Goal: Task Accomplishment & Management: Use online tool/utility

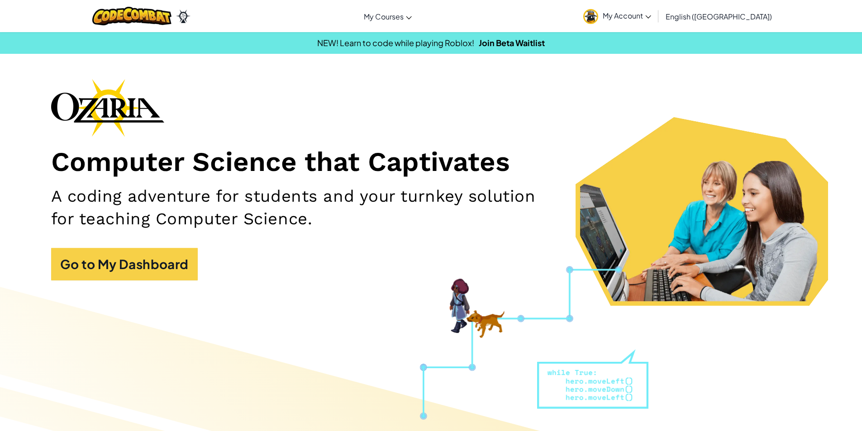
click at [321, 201] on h2 "A coding adventure for students and your turnkey solution for teaching Computer…" at bounding box center [305, 207] width 509 height 45
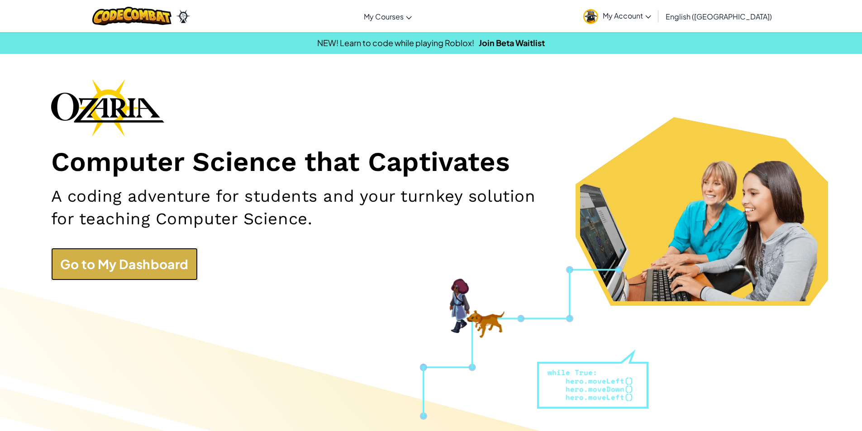
click at [115, 276] on link "Go to My Dashboard" at bounding box center [124, 264] width 147 height 33
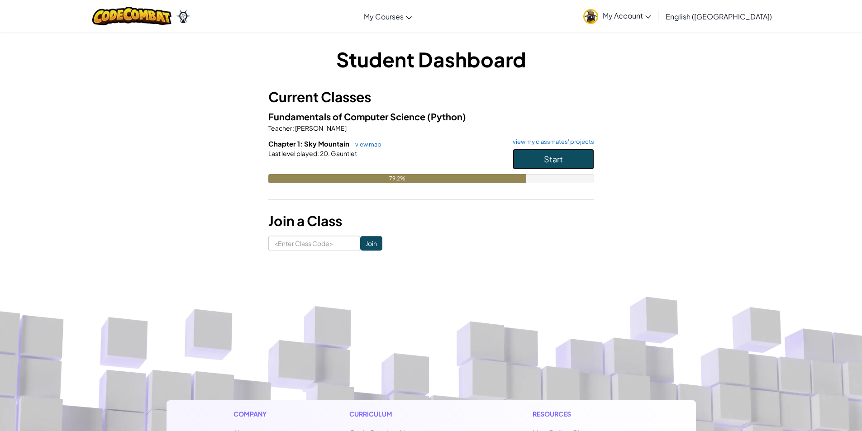
click at [560, 159] on span "Start" at bounding box center [553, 159] width 19 height 10
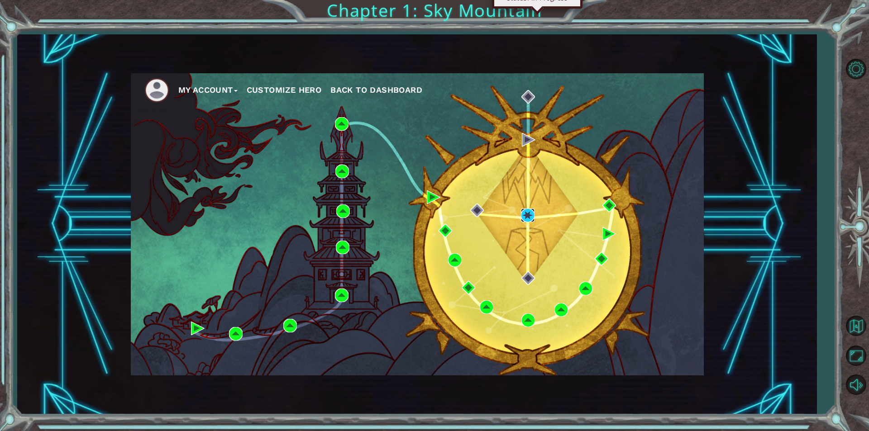
click at [529, 214] on img at bounding box center [528, 216] width 14 height 14
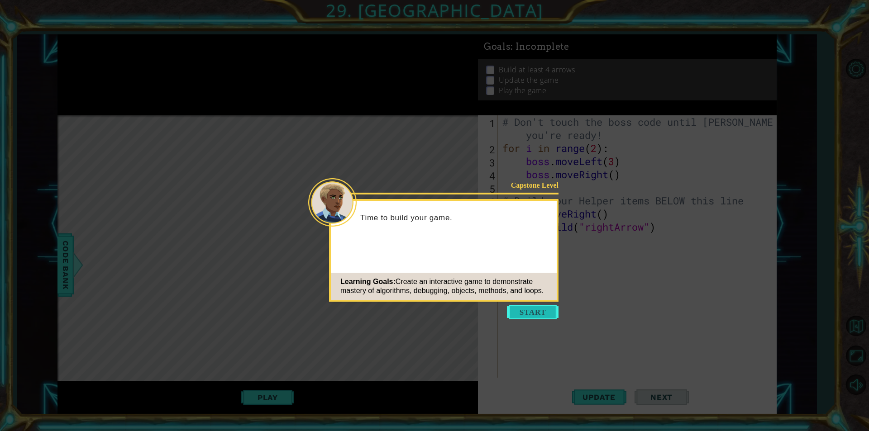
click at [534, 313] on button "Start" at bounding box center [533, 312] width 52 height 14
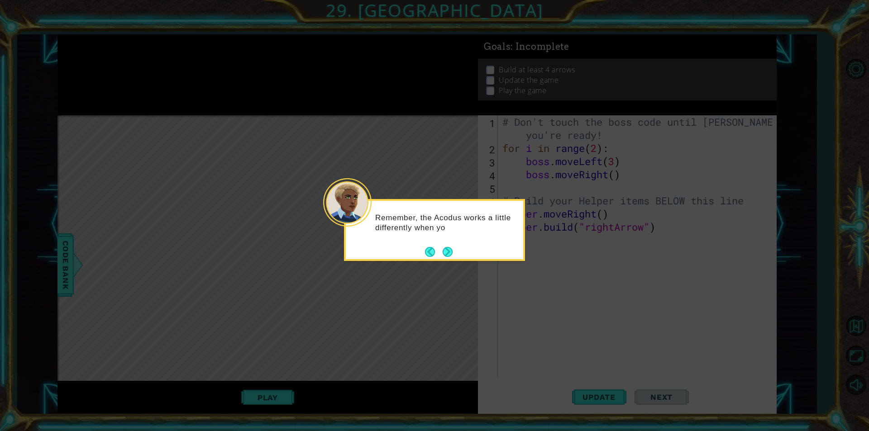
click at [446, 251] on button "Next" at bounding box center [447, 252] width 10 height 10
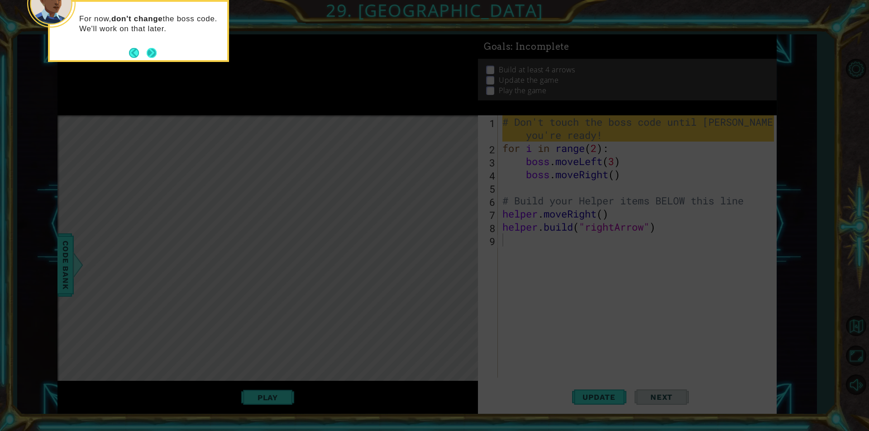
click at [153, 52] on button "Next" at bounding box center [152, 53] width 10 height 10
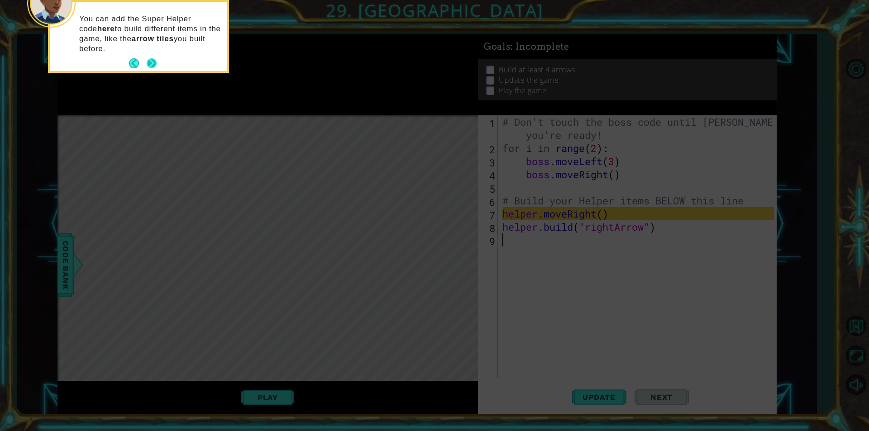
click at [150, 61] on button "Next" at bounding box center [152, 63] width 10 height 10
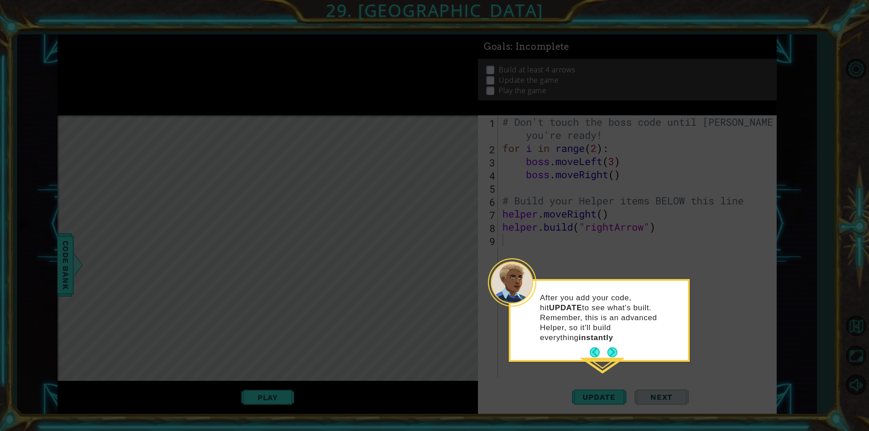
click at [150, 61] on icon at bounding box center [434, 215] width 869 height 431
click at [610, 347] on button "Next" at bounding box center [612, 352] width 10 height 10
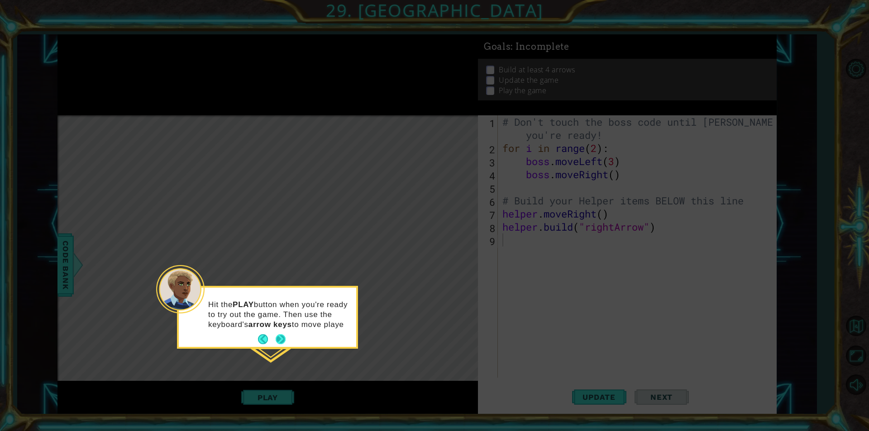
click at [278, 339] on div "Hit the PLAY button when you're ready to try out the game. Then use the keyboar…" at bounding box center [267, 317] width 177 height 59
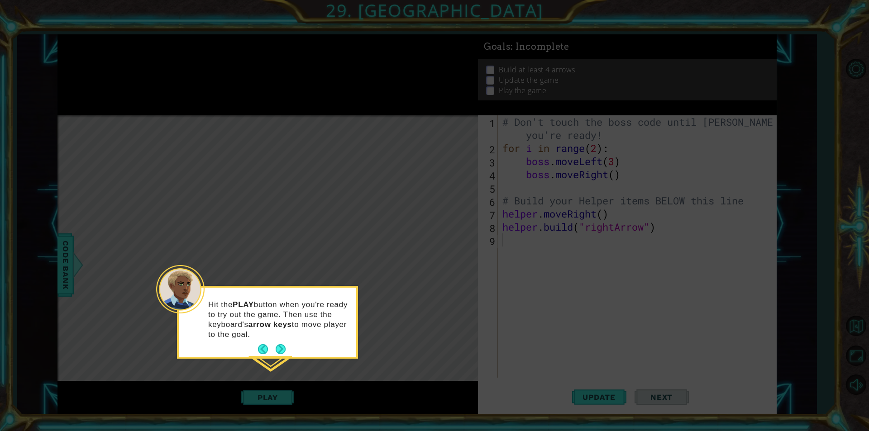
drag, startPoint x: 280, startPoint y: 345, endPoint x: 288, endPoint y: 342, distance: 8.6
click at [287, 347] on div "Hit the PLAY button when you're ready to try out the game. Then use the keyboar…" at bounding box center [267, 322] width 177 height 69
click at [281, 346] on button "Next" at bounding box center [280, 349] width 10 height 10
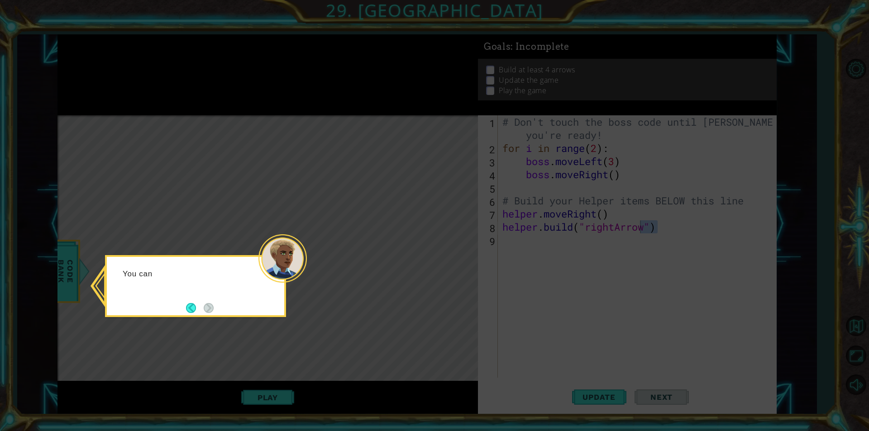
drag, startPoint x: 663, startPoint y: 226, endPoint x: 638, endPoint y: 229, distance: 24.6
click at [638, 229] on body "1 ההההההההההההההההההההההההההההההההההההההההההההההההההההההההההההההההההההההההההההה…" at bounding box center [434, 215] width 869 height 431
click at [353, 324] on icon at bounding box center [434, 215] width 869 height 431
click at [195, 310] on button "Back" at bounding box center [195, 309] width 18 height 10
type textarea "[DOMAIN_NAME]("rightArrow")"
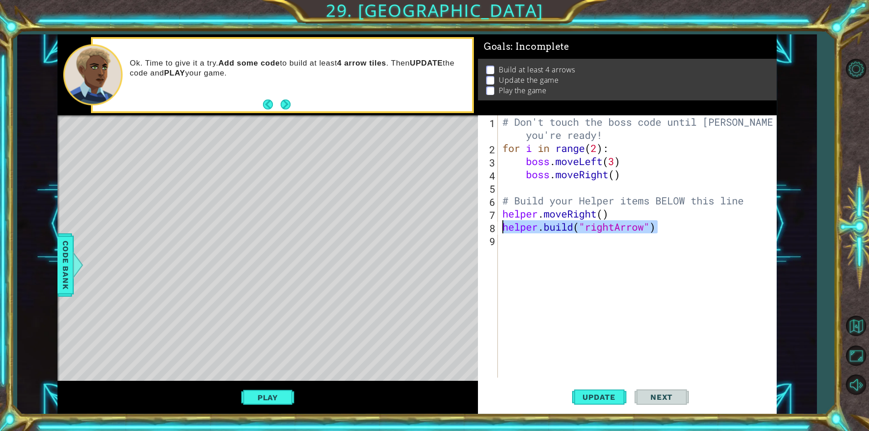
drag, startPoint x: 672, startPoint y: 225, endPoint x: 481, endPoint y: 233, distance: 190.6
click at [481, 233] on div "[DOMAIN_NAME]("rightArrow") 1 2 3 4 5 6 7 8 9 # Don't touch the boss code until…" at bounding box center [626, 246] width 296 height 262
click at [534, 250] on div "# Don't touch the boss code until [PERSON_NAME] says you're ready! for i in ran…" at bounding box center [639, 266] width 278 height 302
paste textarea "[DOMAIN_NAME]("rightArrow")"
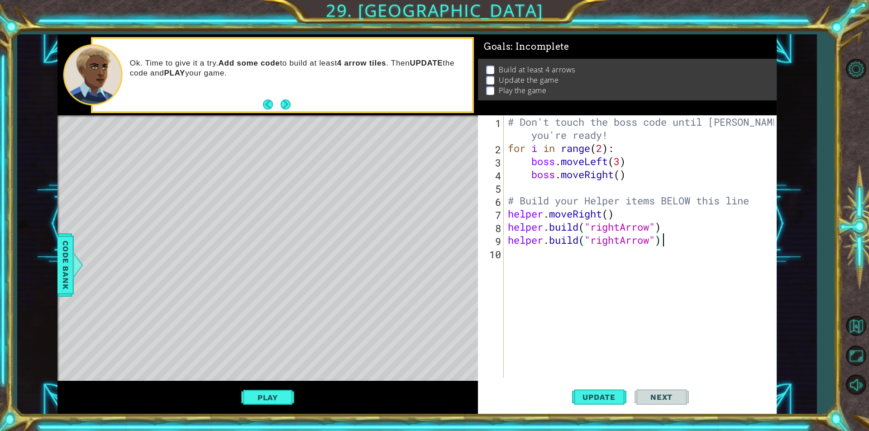
paste textarea "[DOMAIN_NAME]("rightArrow")"
type textarea "[DOMAIN_NAME]("rightArrow")"
click at [534, 250] on div "# Don't touch the boss code until [PERSON_NAME] says you're ready! for i in ran…" at bounding box center [642, 266] width 272 height 302
paste textarea "[DOMAIN_NAME]("rightArrow")"
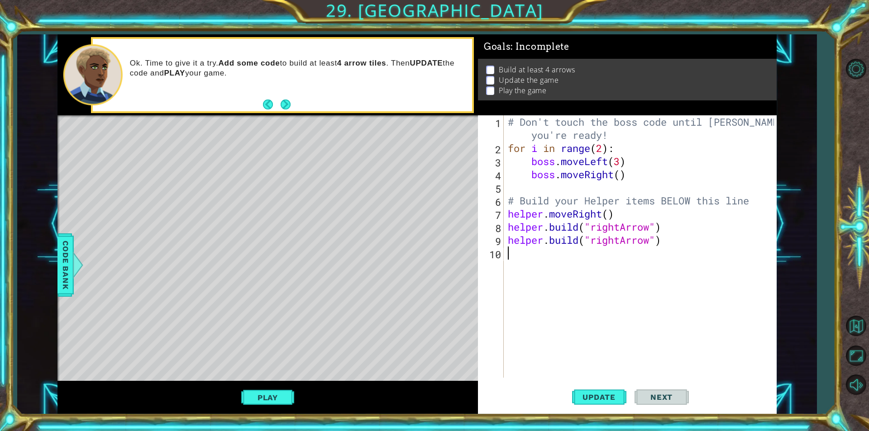
type textarea "[DOMAIN_NAME]("rightArrow")"
click at [538, 261] on div "# Don't touch the boss code until [PERSON_NAME] says you're ready! for i in ran…" at bounding box center [642, 266] width 272 height 302
paste textarea "[DOMAIN_NAME]("rightArrow")"
type textarea "[DOMAIN_NAME]("rightArrow")"
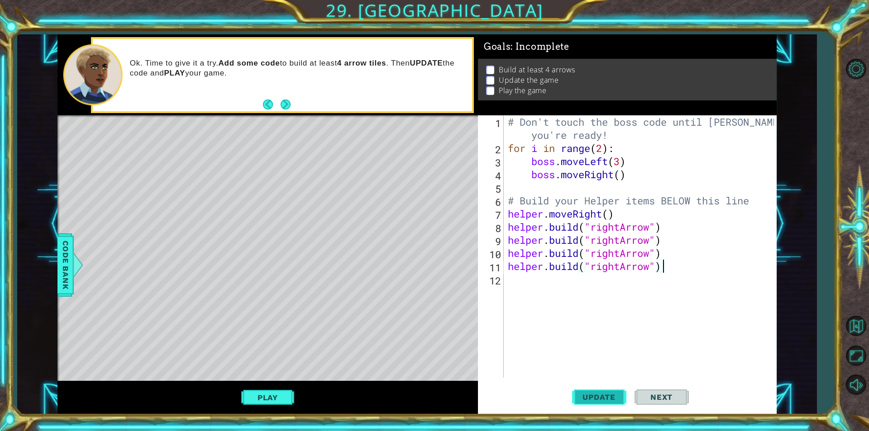
click at [613, 404] on button "Update" at bounding box center [599, 397] width 54 height 30
click at [273, 394] on button "Play" at bounding box center [267, 397] width 53 height 17
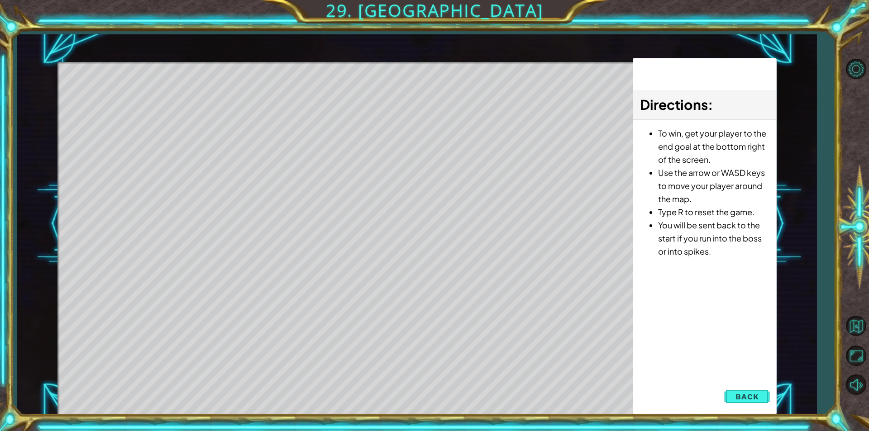
click at [184, 108] on div "Level Map" at bounding box center [266, 195] width 418 height 266
click at [750, 390] on button "Back" at bounding box center [747, 397] width 46 height 18
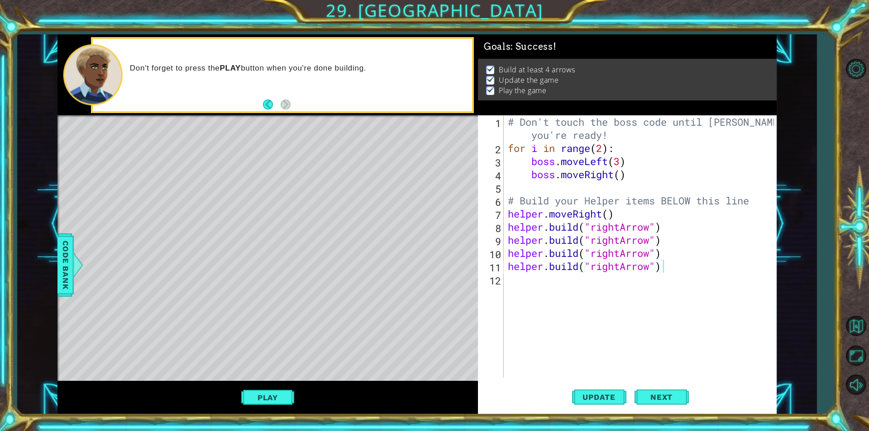
click at [101, 154] on div "Level Map" at bounding box center [266, 248] width 418 height 266
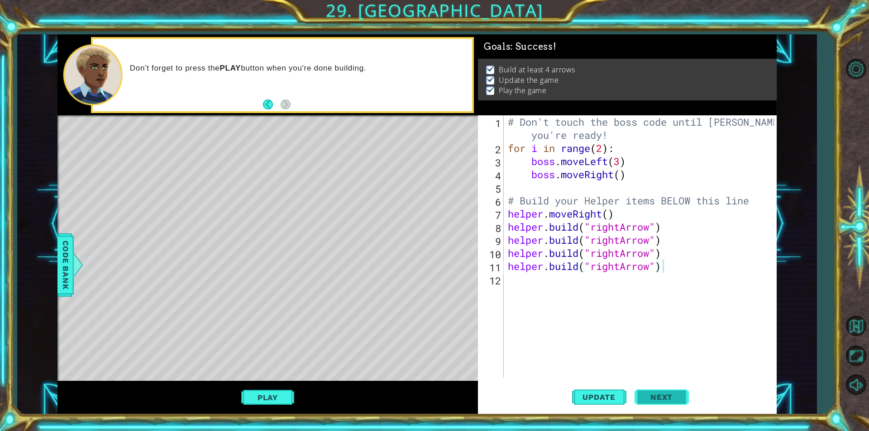
click at [662, 401] on span "Next" at bounding box center [661, 397] width 40 height 9
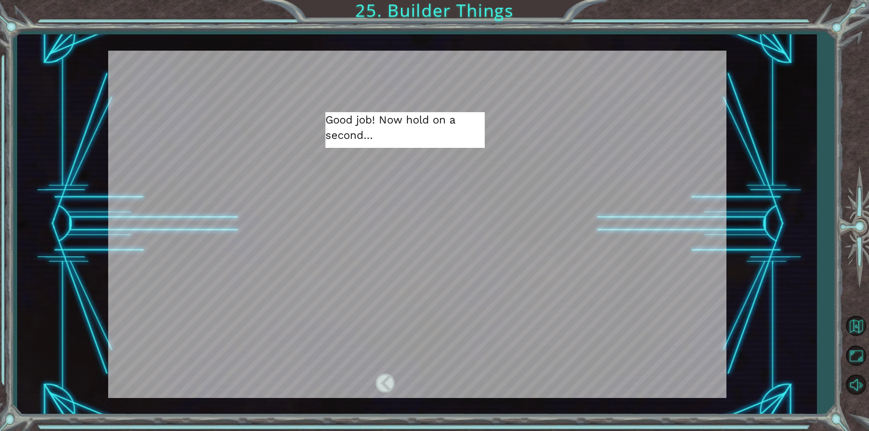
click at [451, 389] on div at bounding box center [448, 383] width 20 height 19
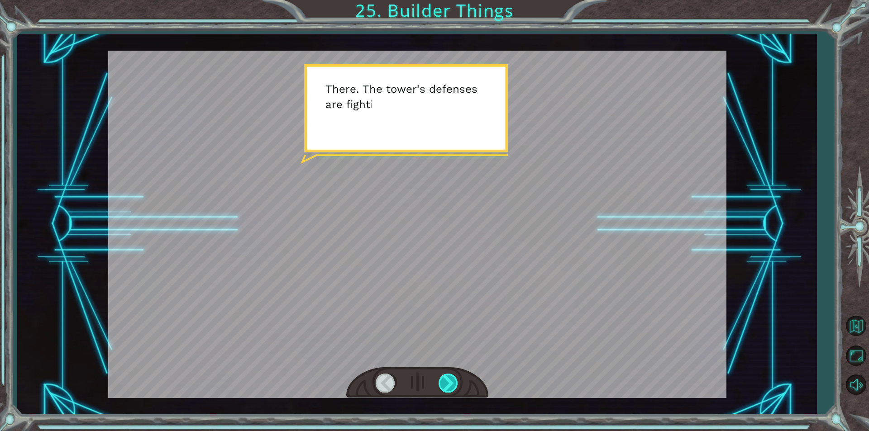
click at [451, 389] on div at bounding box center [448, 383] width 20 height 19
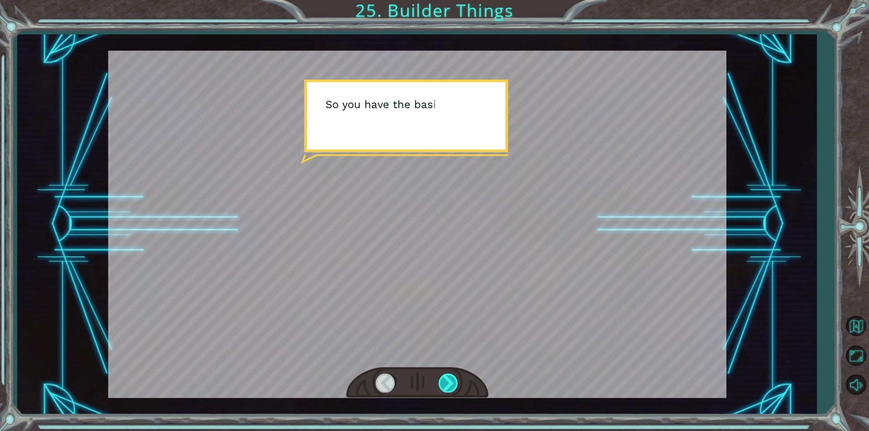
click at [451, 389] on div at bounding box center [448, 383] width 20 height 19
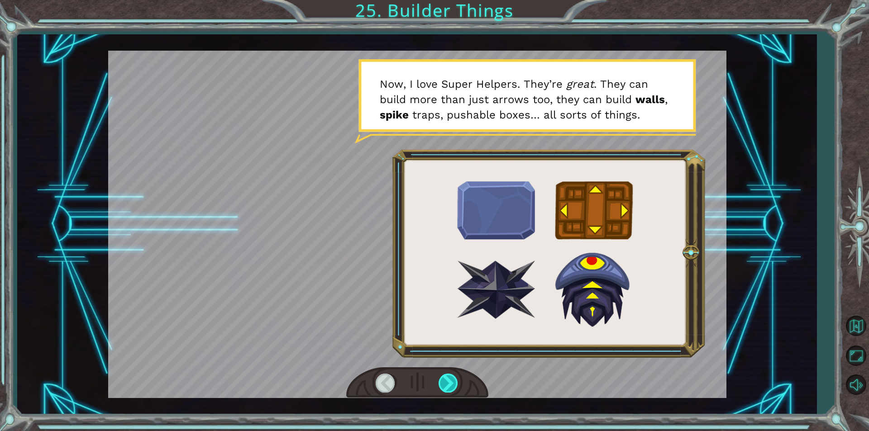
click at [451, 389] on div at bounding box center [448, 383] width 20 height 19
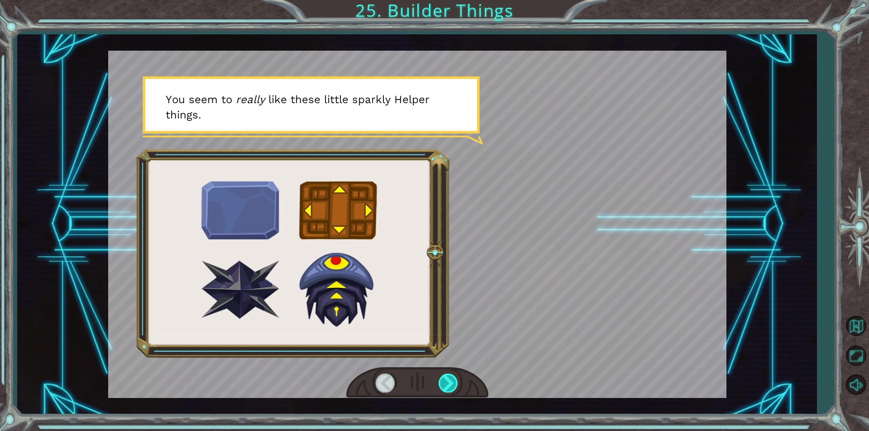
click at [451, 389] on div at bounding box center [448, 383] width 20 height 19
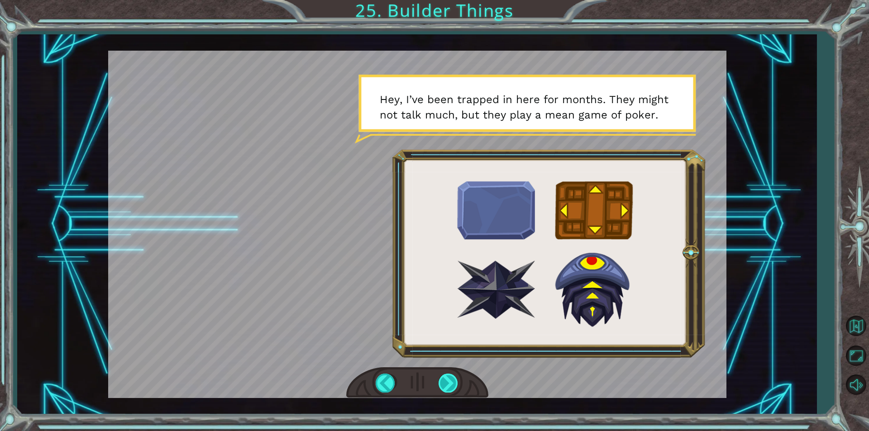
click at [449, 385] on div at bounding box center [448, 383] width 20 height 19
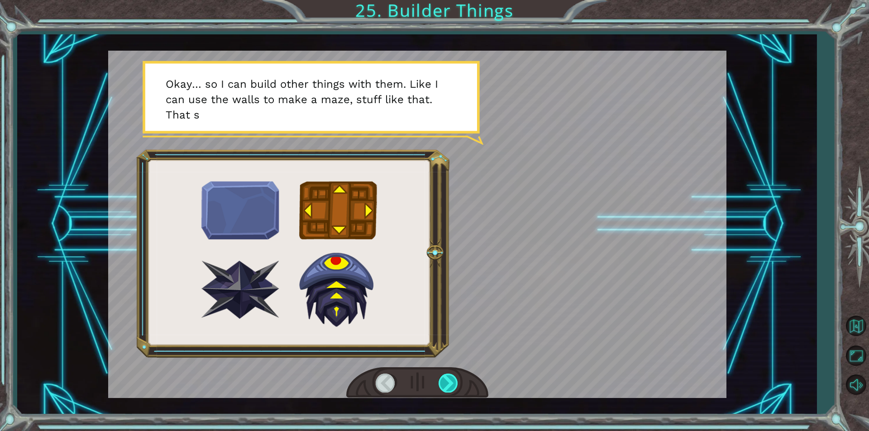
click at [449, 385] on div at bounding box center [448, 383] width 20 height 19
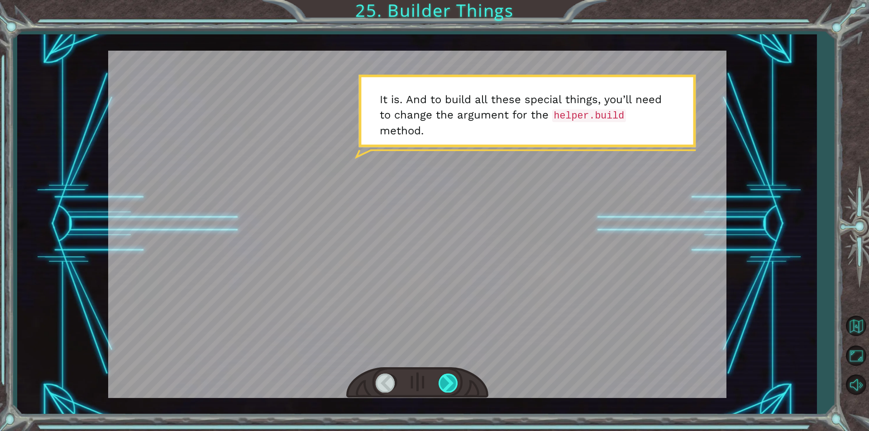
click at [449, 385] on div at bounding box center [448, 383] width 20 height 19
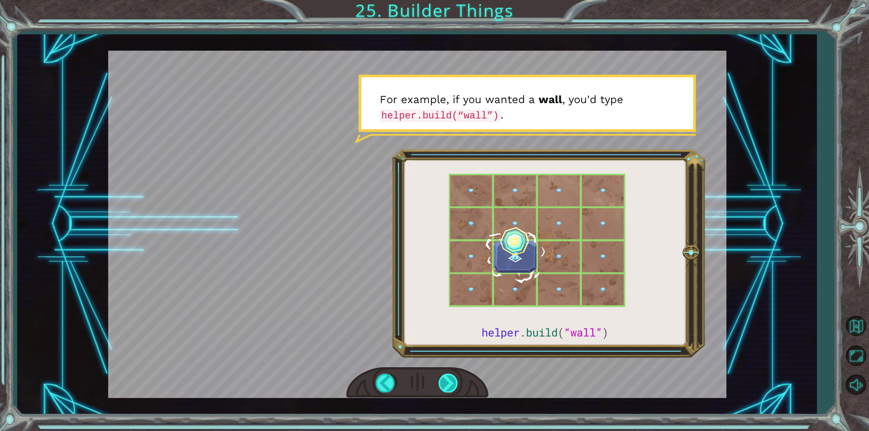
click at [449, 385] on div at bounding box center [448, 383] width 20 height 19
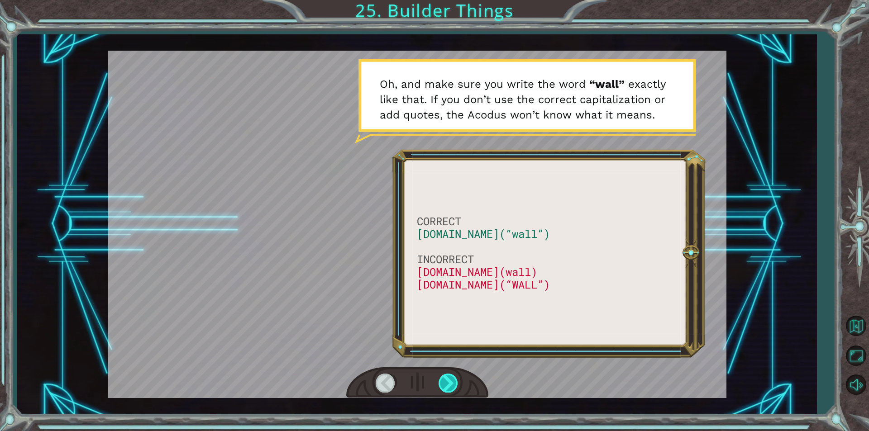
click at [454, 386] on div at bounding box center [448, 383] width 20 height 19
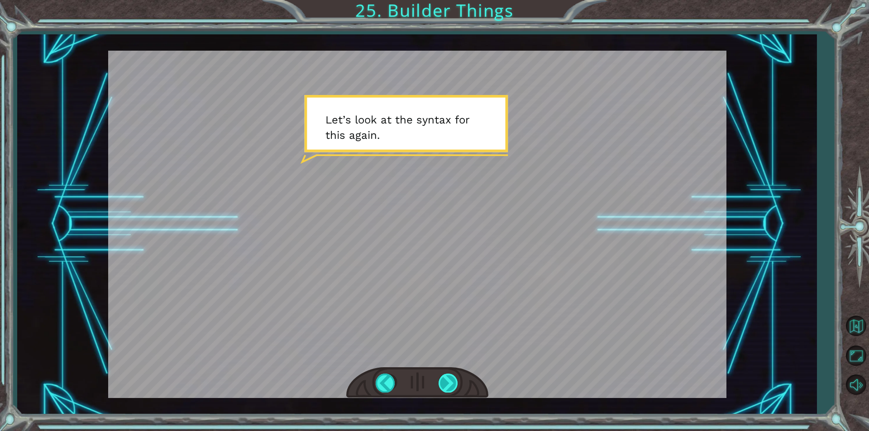
click at [454, 386] on div at bounding box center [448, 383] width 20 height 19
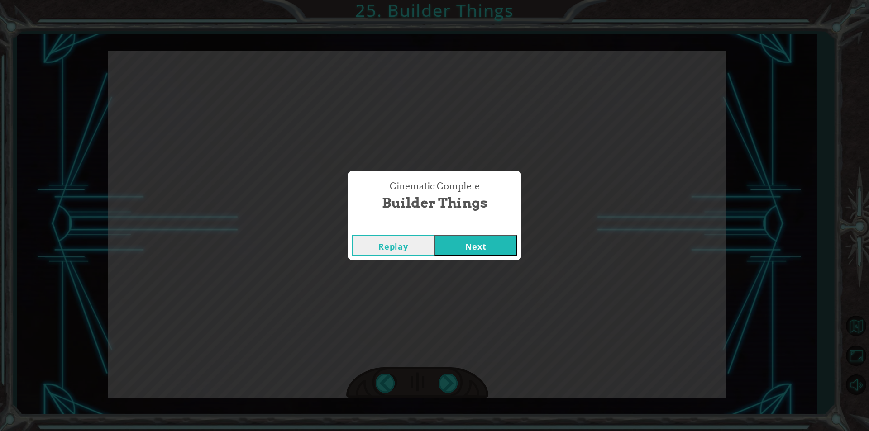
click at [491, 247] on button "Next" at bounding box center [475, 245] width 82 height 20
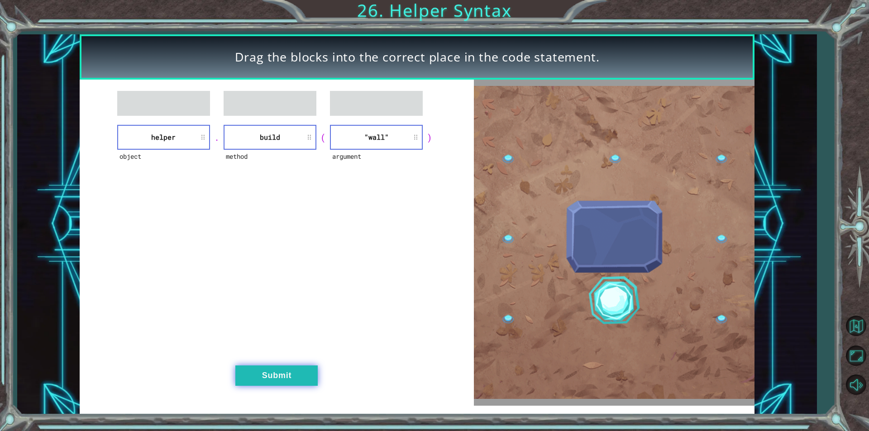
click at [271, 385] on button "Submit" at bounding box center [276, 376] width 82 height 20
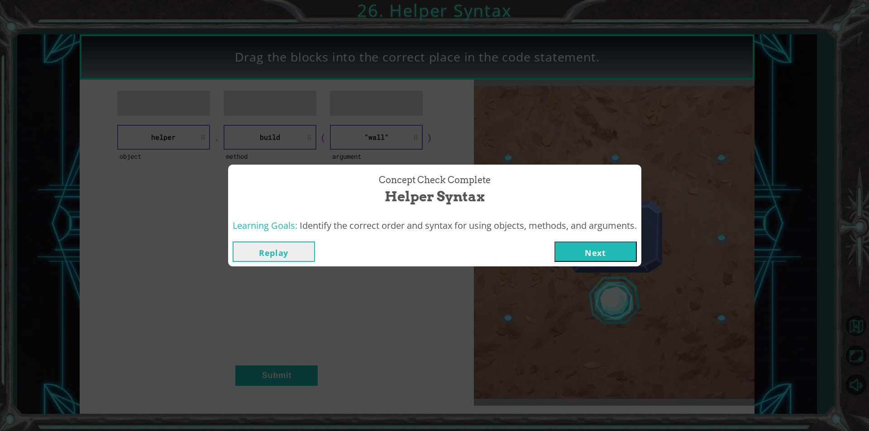
click at [611, 248] on button "Next" at bounding box center [595, 252] width 82 height 20
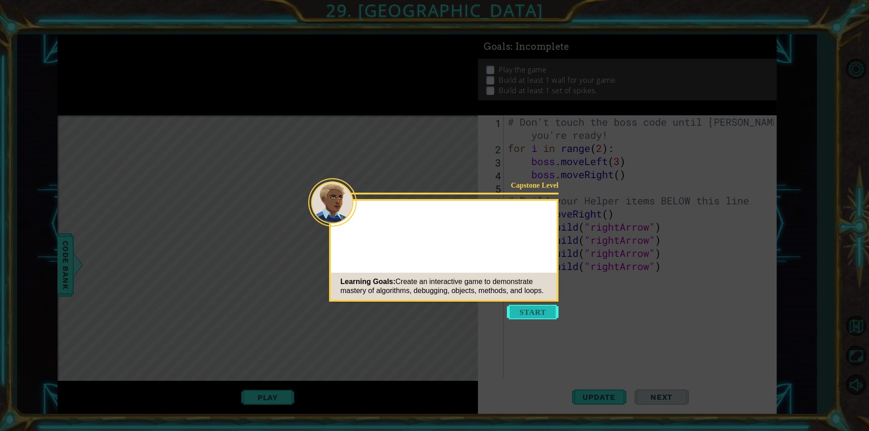
click at [523, 314] on button "Start" at bounding box center [533, 312] width 52 height 14
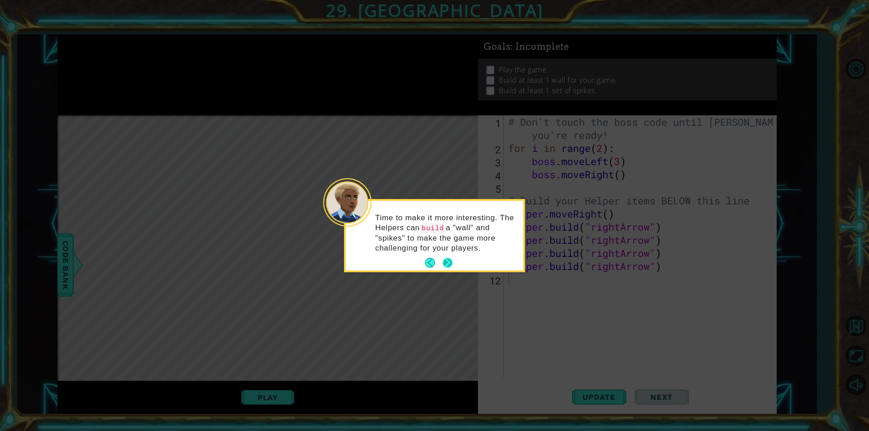
click at [450, 265] on button "Next" at bounding box center [447, 263] width 10 height 10
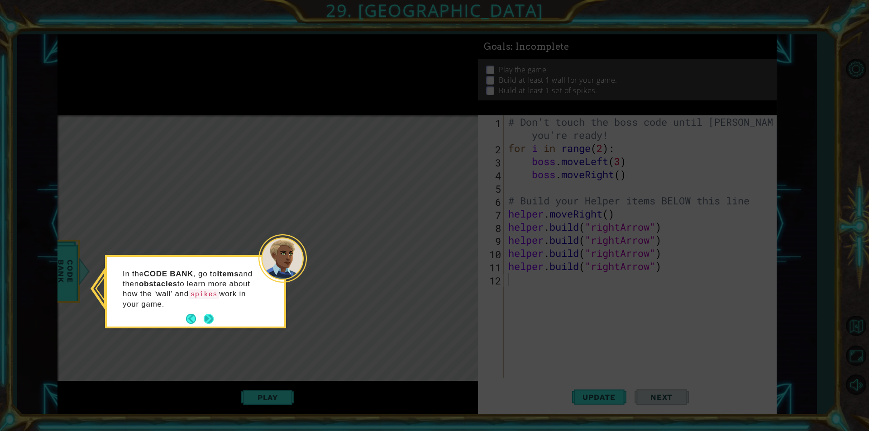
click at [204, 316] on button "Next" at bounding box center [209, 319] width 10 height 10
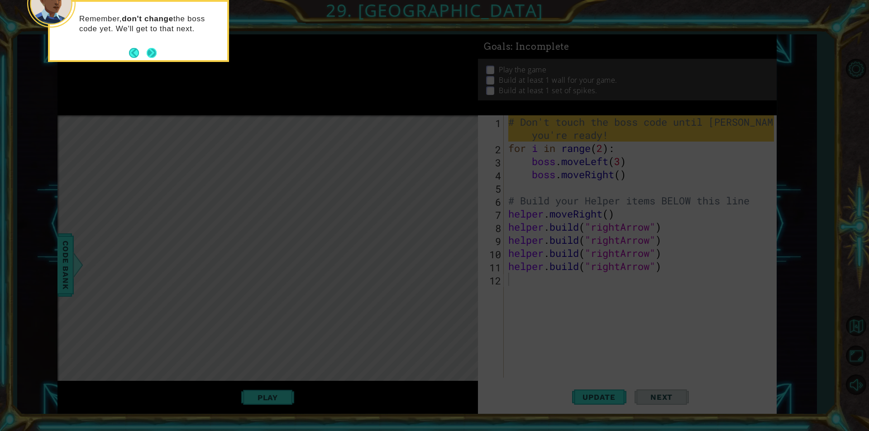
click at [153, 56] on button "Next" at bounding box center [152, 53] width 10 height 10
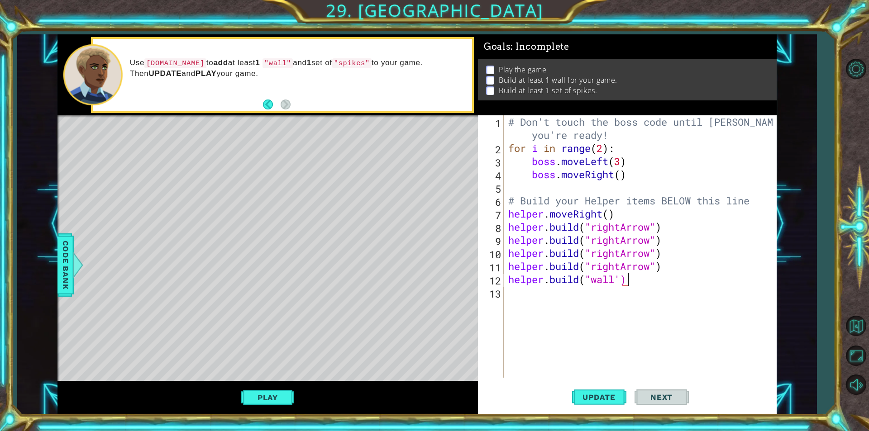
scroll to position [0, 5]
type textarea "[DOMAIN_NAME]("wall")"
drag, startPoint x: 655, startPoint y: 291, endPoint x: 524, endPoint y: 289, distance: 131.7
click at [524, 289] on div "# Don't touch the boss code until [PERSON_NAME] says you're ready! for i in ran…" at bounding box center [642, 266] width 272 height 302
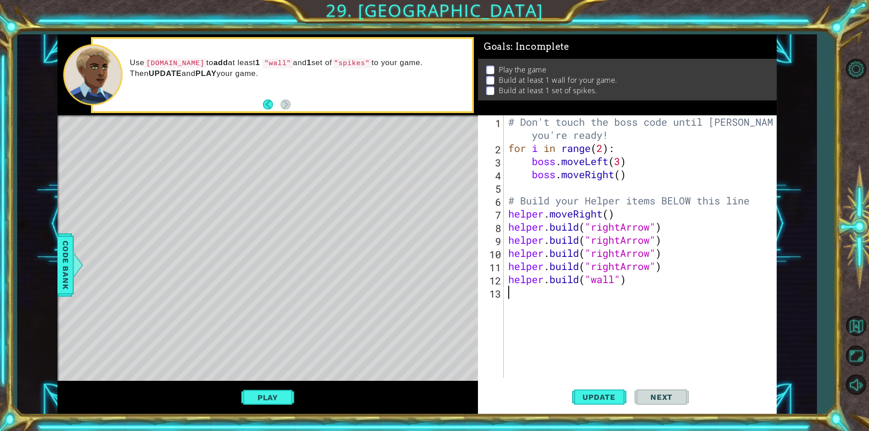
scroll to position [0, 0]
drag, startPoint x: 681, startPoint y: 286, endPoint x: 500, endPoint y: 280, distance: 181.0
click at [500, 280] on div "1 2 3 4 5 6 7 8 9 10 11 12 13 # Don't touch the boss code until [PERSON_NAME] s…" at bounding box center [626, 246] width 296 height 262
type textarea "[DOMAIN_NAME]("wall")"
click at [542, 292] on div "# Don't touch the boss code until [PERSON_NAME] says you're ready! for i in ran…" at bounding box center [639, 246] width 267 height 262
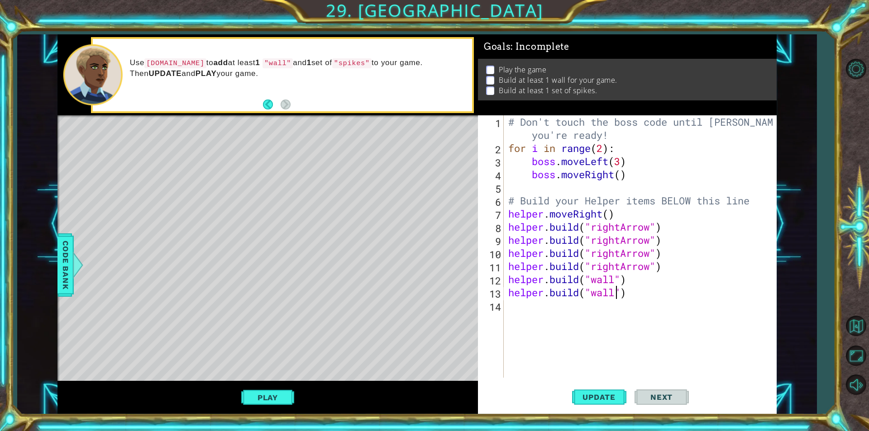
click at [615, 296] on div "# Don't touch the boss code until [PERSON_NAME] says you're ready! for i in ran…" at bounding box center [642, 266] width 272 height 302
click at [603, 398] on span "Update" at bounding box center [598, 397] width 51 height 9
click at [250, 404] on button "Play" at bounding box center [267, 397] width 53 height 17
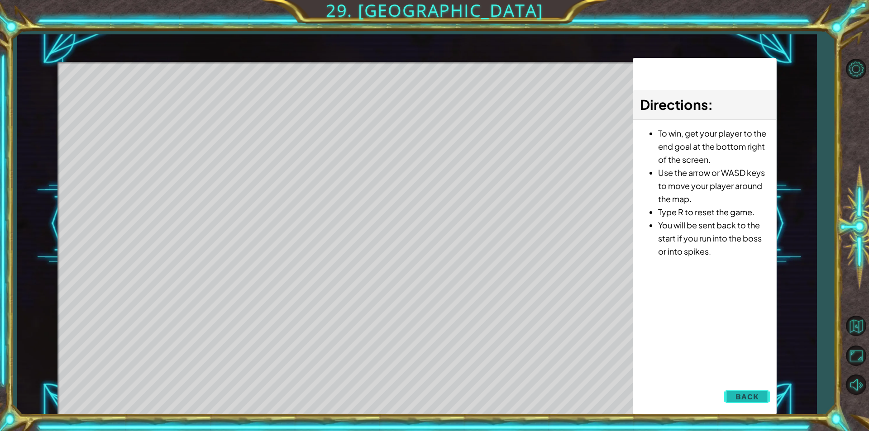
click at [760, 404] on button "Back" at bounding box center [747, 397] width 46 height 18
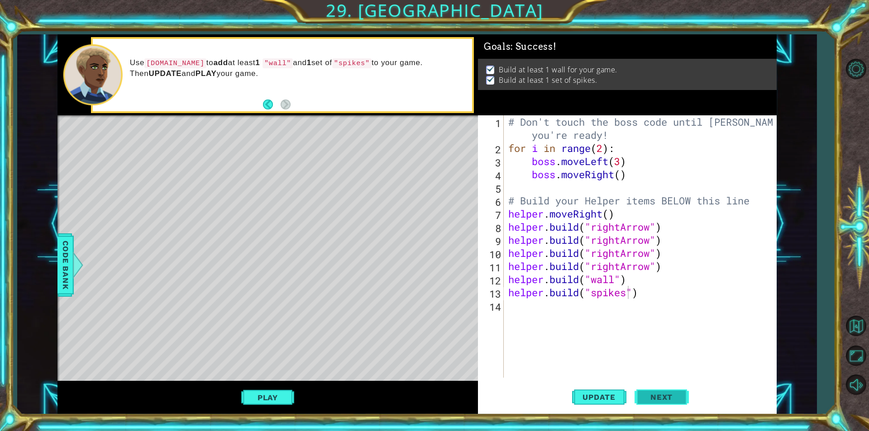
click at [664, 393] on span "Next" at bounding box center [661, 397] width 40 height 9
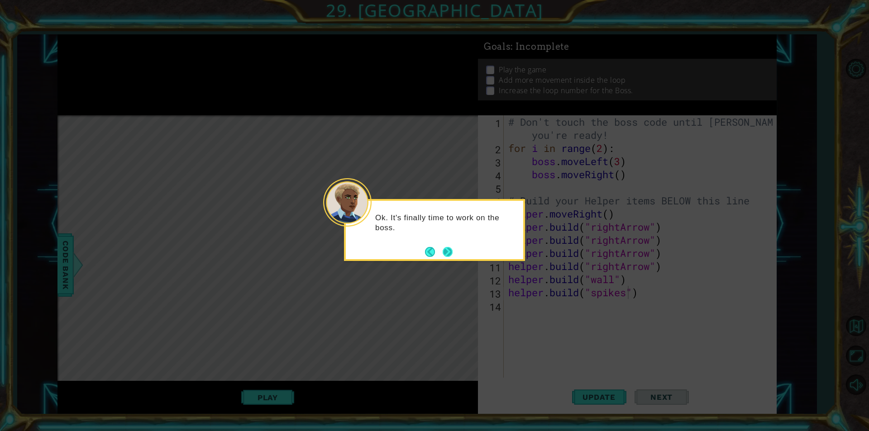
click at [448, 252] on button "Next" at bounding box center [447, 252] width 10 height 10
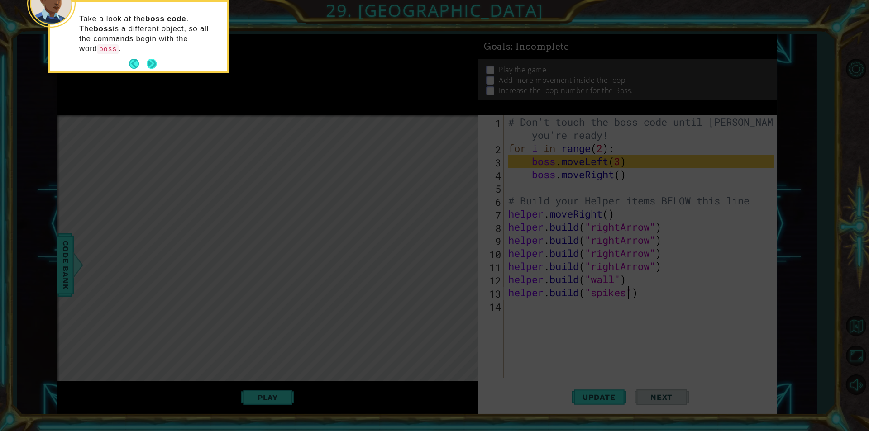
click at [150, 59] on button "Next" at bounding box center [152, 64] width 10 height 10
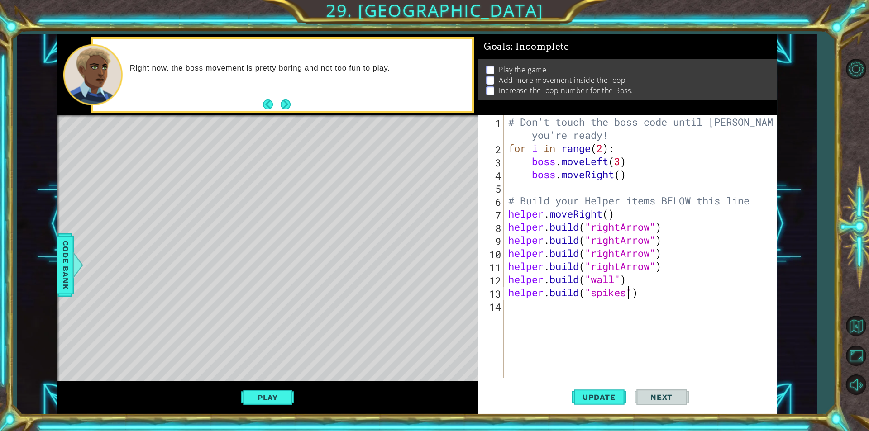
click at [281, 108] on button "Next" at bounding box center [285, 105] width 10 height 10
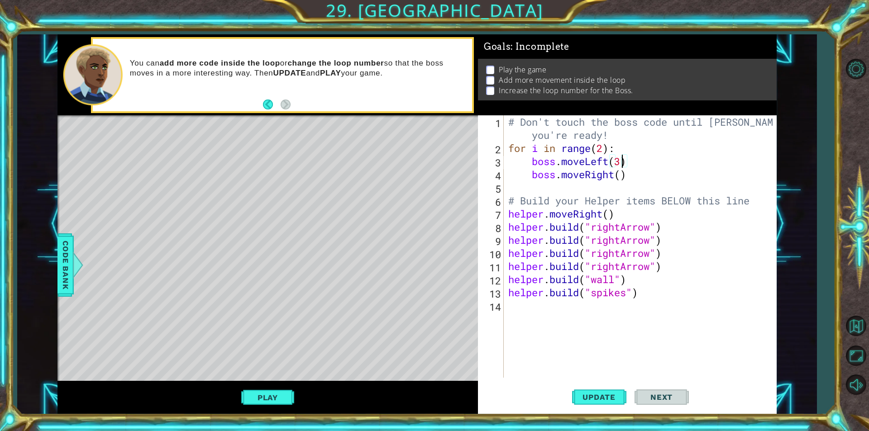
click at [622, 162] on div "# Don't touch the boss code until [PERSON_NAME] says you're ready! for i in ran…" at bounding box center [642, 266] width 272 height 302
click at [609, 401] on button "Update" at bounding box center [599, 397] width 54 height 30
click at [606, 150] on div "# Don't touch the boss code until [PERSON_NAME] says you're ready! for i in ran…" at bounding box center [642, 266] width 272 height 302
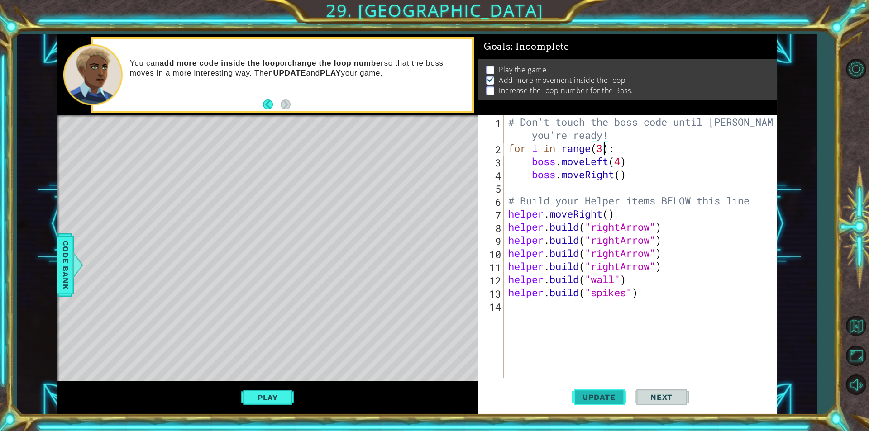
type textarea "for i in range(3):"
click at [592, 396] on span "Update" at bounding box center [598, 397] width 51 height 9
click at [283, 393] on button "Play" at bounding box center [267, 397] width 53 height 17
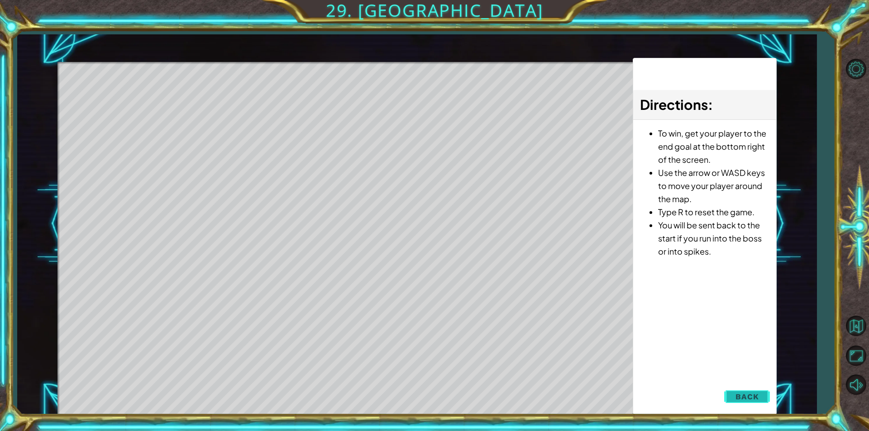
click at [750, 390] on button "Back" at bounding box center [747, 397] width 46 height 18
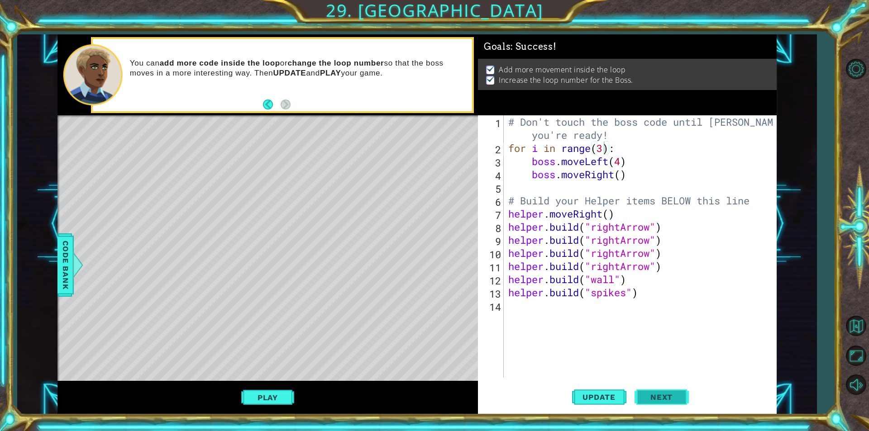
click at [655, 394] on span "Next" at bounding box center [661, 397] width 40 height 9
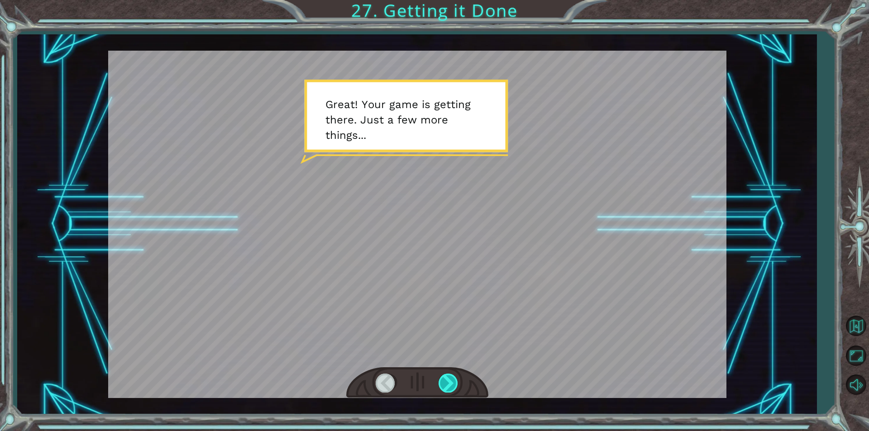
click at [453, 388] on div at bounding box center [448, 383] width 20 height 19
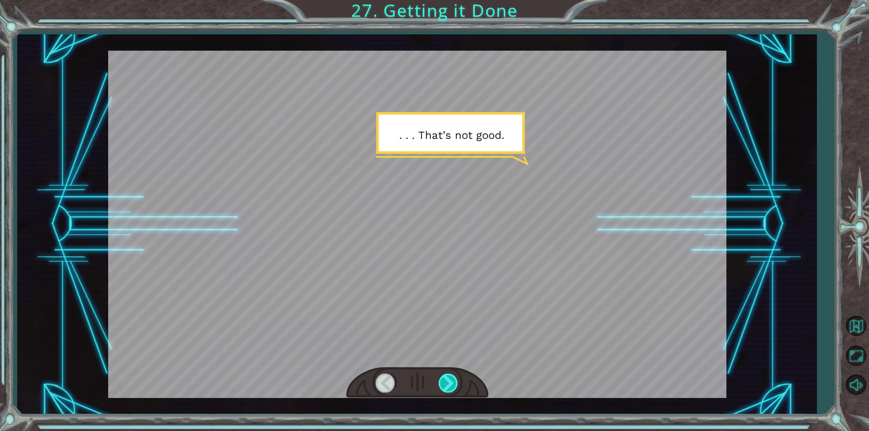
click at [451, 382] on div at bounding box center [448, 383] width 20 height 19
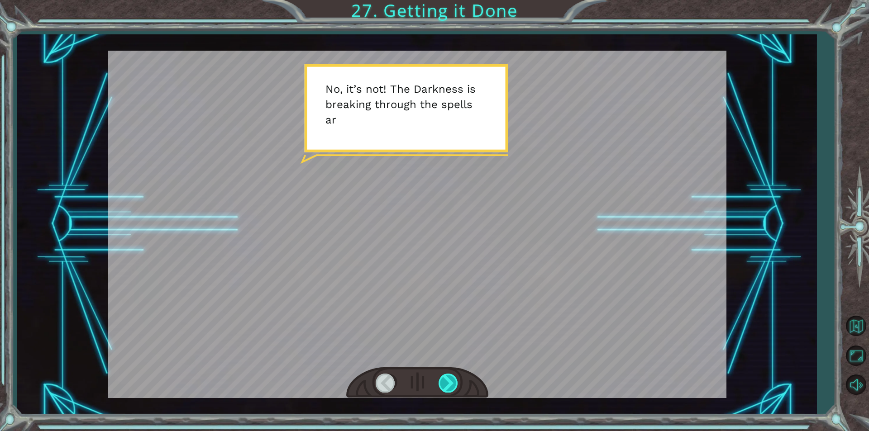
click at [451, 382] on div at bounding box center [448, 383] width 20 height 19
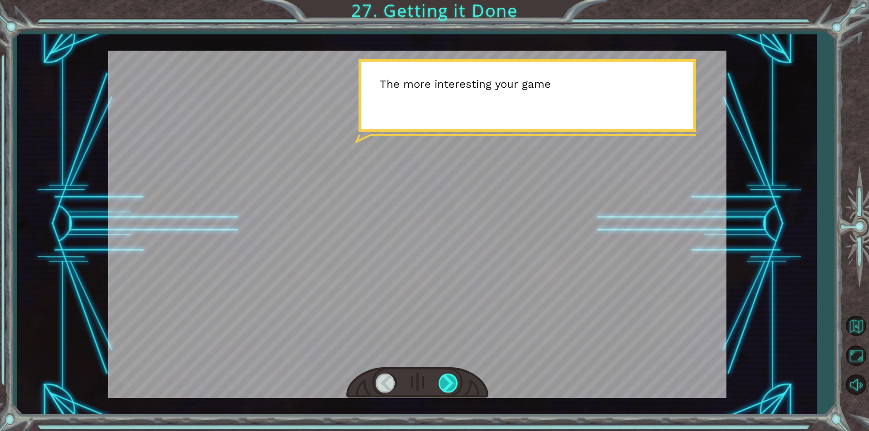
click at [451, 382] on div at bounding box center [448, 383] width 20 height 19
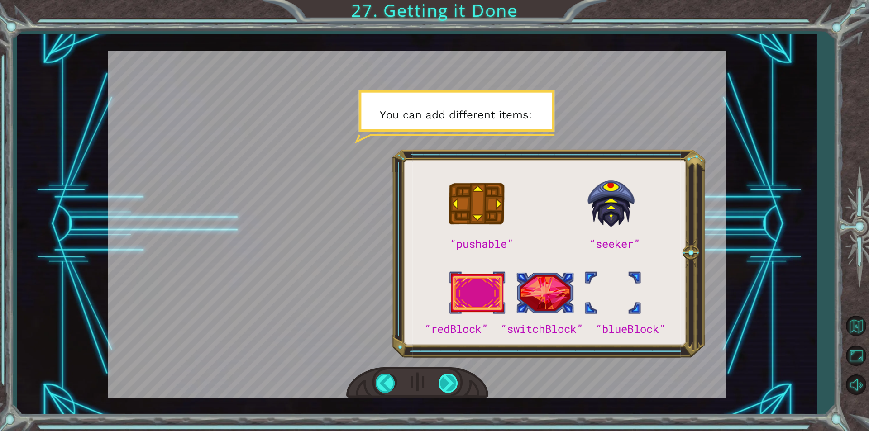
click at [451, 382] on div at bounding box center [448, 383] width 20 height 19
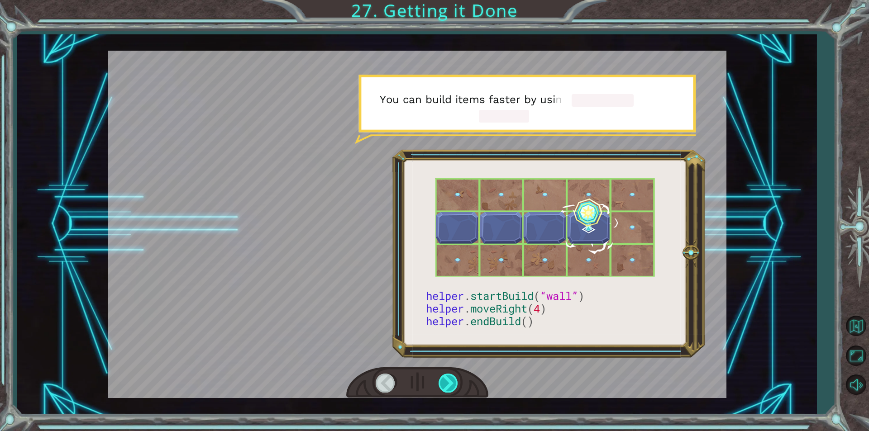
click at [451, 382] on div at bounding box center [448, 383] width 20 height 19
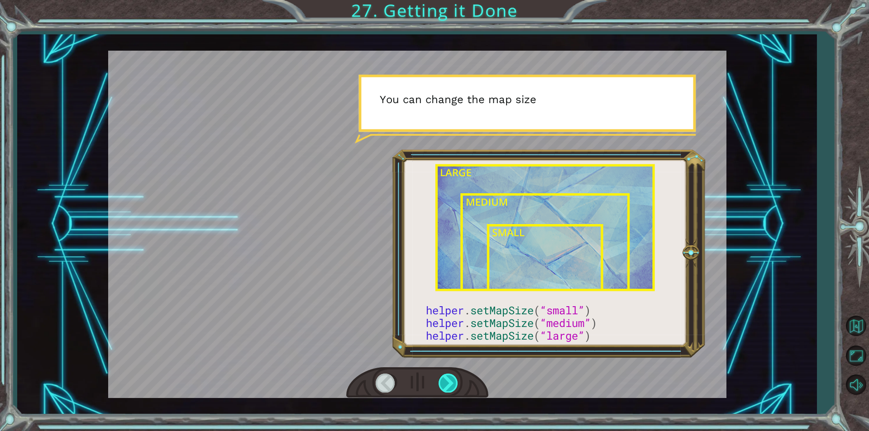
click at [451, 382] on div at bounding box center [448, 383] width 20 height 19
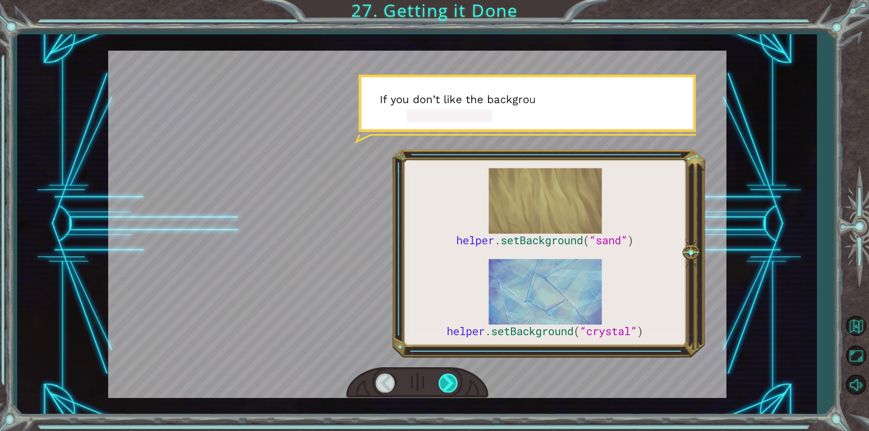
click at [451, 382] on div at bounding box center [448, 383] width 20 height 19
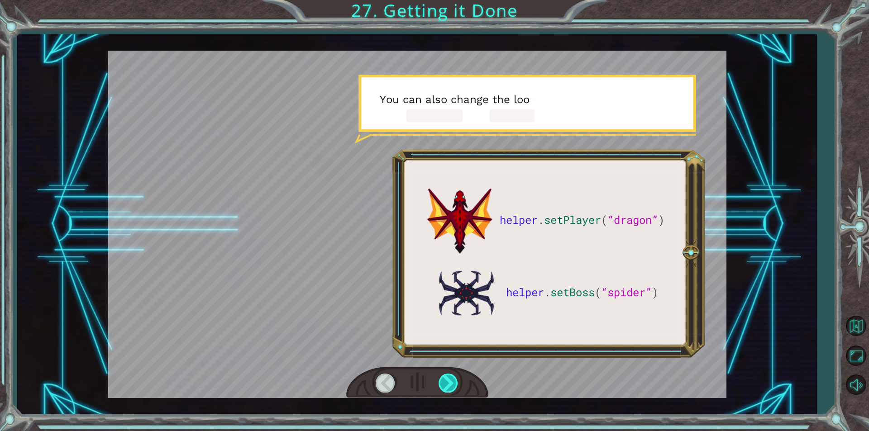
click at [451, 382] on div at bounding box center [448, 383] width 20 height 19
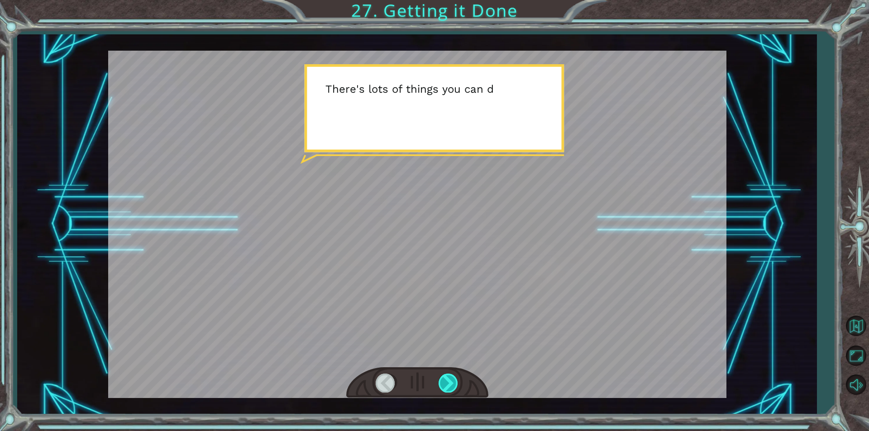
click at [451, 382] on div at bounding box center [448, 383] width 20 height 19
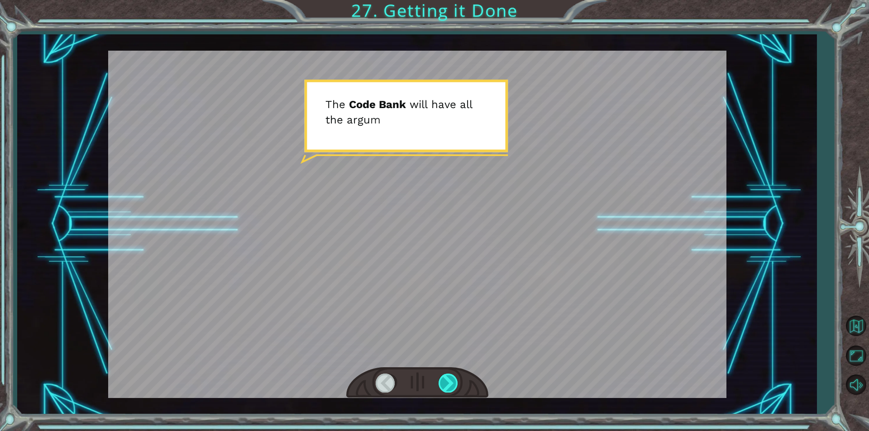
click at [451, 382] on div at bounding box center [448, 383] width 20 height 19
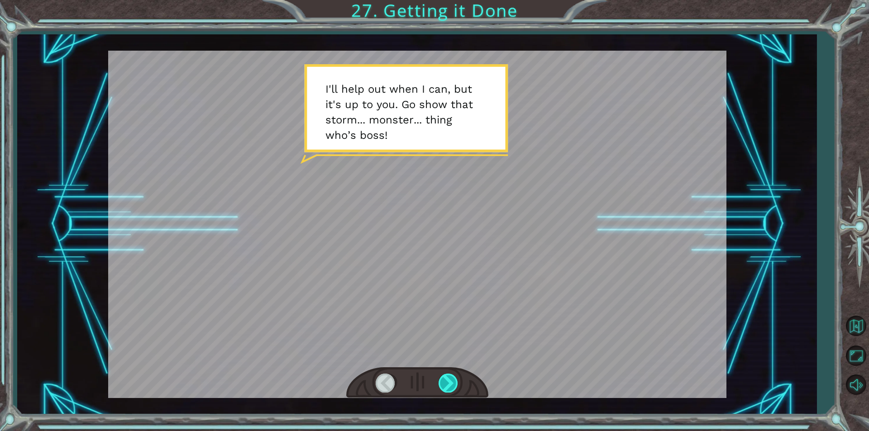
click at [451, 382] on div at bounding box center [448, 383] width 20 height 19
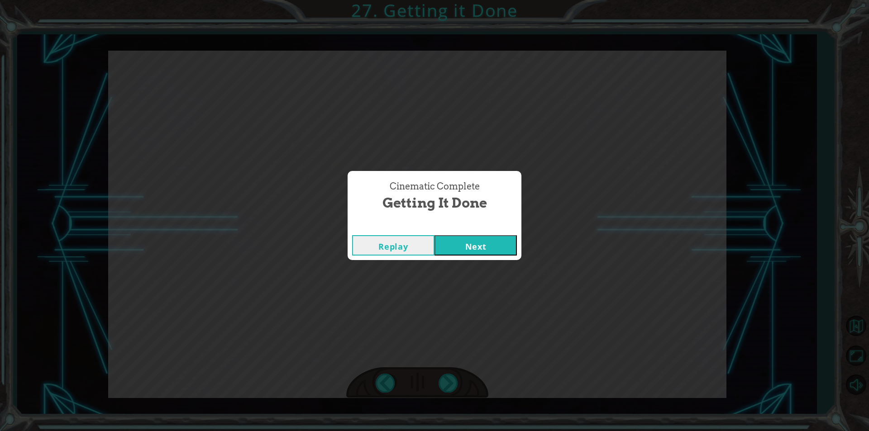
click at [499, 240] on button "Next" at bounding box center [475, 245] width 82 height 20
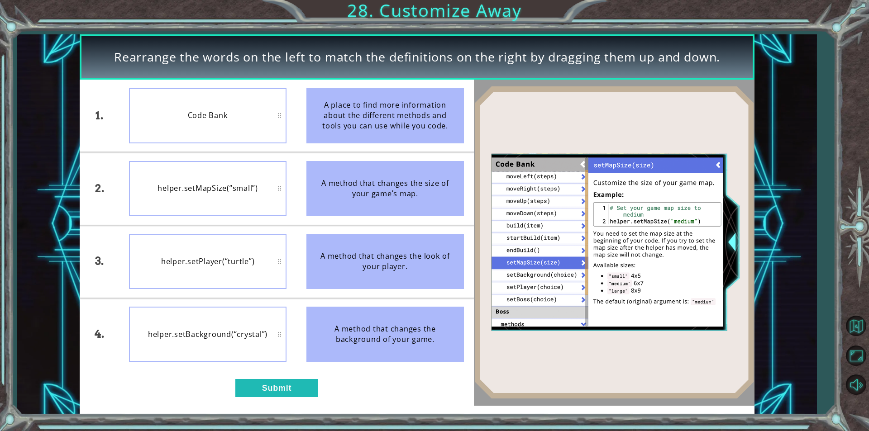
click at [290, 401] on div "1. 2. 3. 4. Code Bank helper.setMapSize(“small”) helper.setPlayer(“turtle”) hel…" at bounding box center [277, 243] width 394 height 326
click at [290, 391] on button "Submit" at bounding box center [276, 388] width 82 height 18
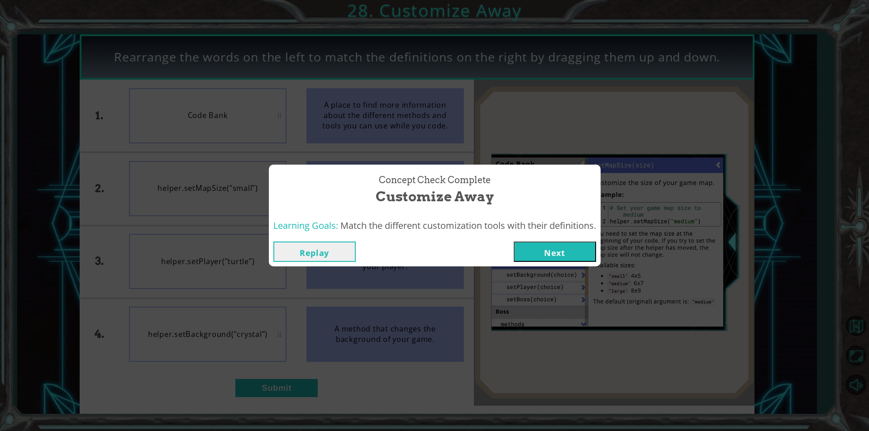
click at [540, 260] on button "Next" at bounding box center [554, 252] width 82 height 20
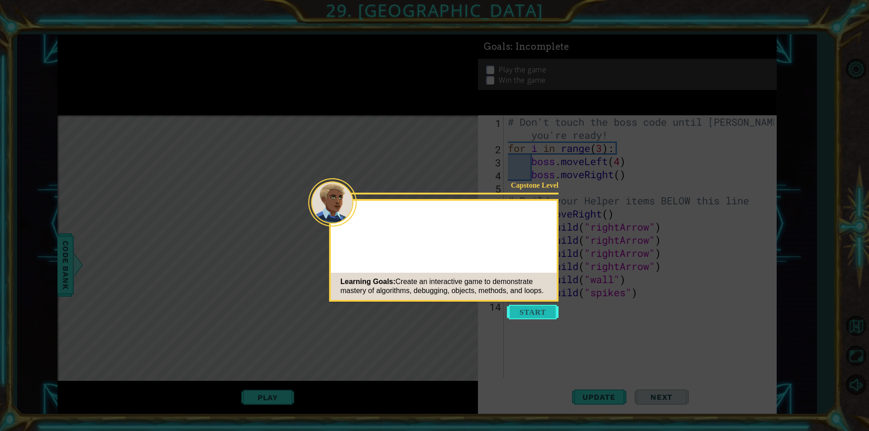
click at [534, 311] on button "Start" at bounding box center [533, 312] width 52 height 14
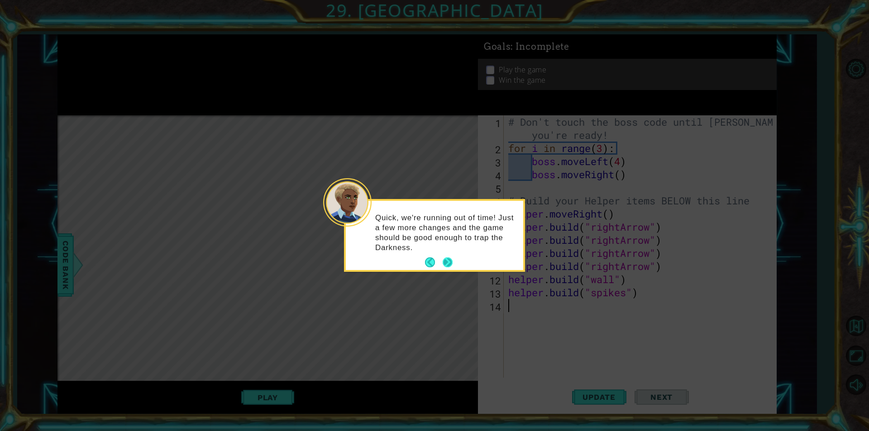
click at [443, 258] on button "Next" at bounding box center [447, 262] width 10 height 10
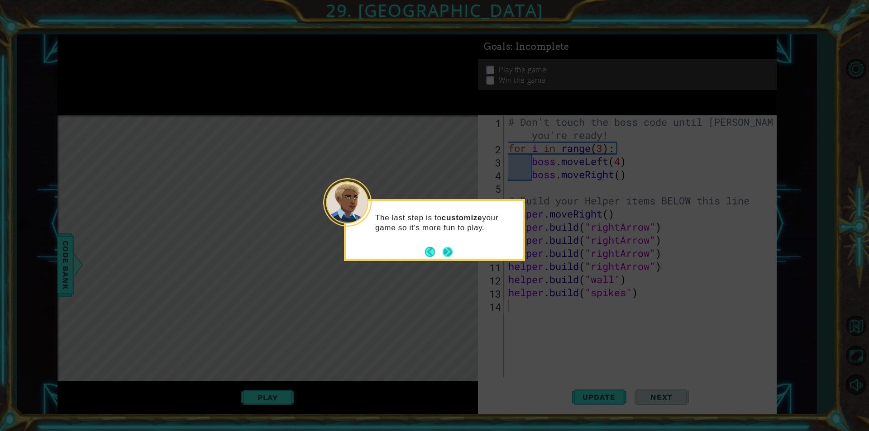
click at [448, 250] on button "Next" at bounding box center [447, 252] width 10 height 10
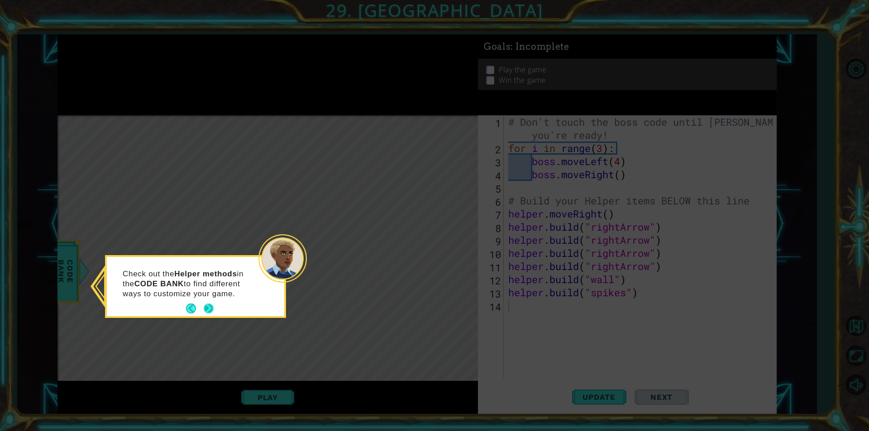
click at [211, 307] on button "Next" at bounding box center [209, 309] width 10 height 10
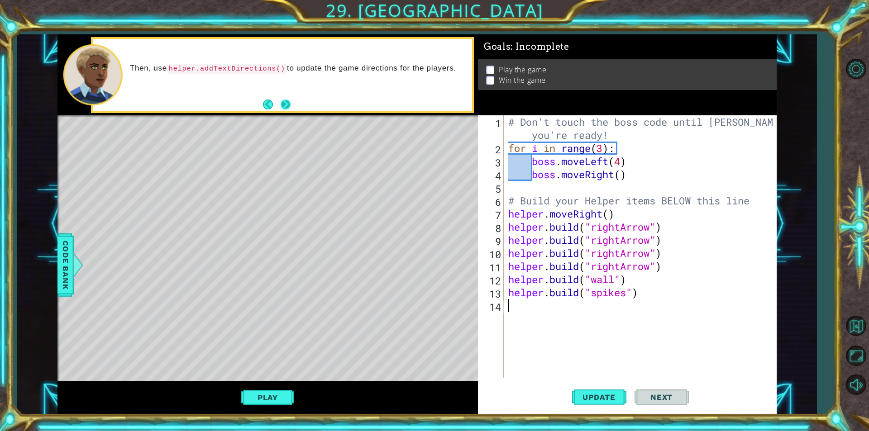
click at [285, 107] on button "Next" at bounding box center [285, 105] width 10 height 10
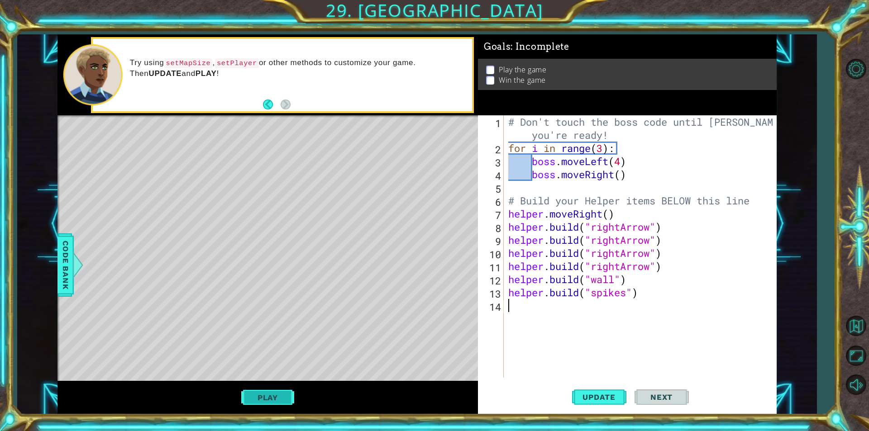
click at [290, 394] on button "Play" at bounding box center [267, 397] width 53 height 17
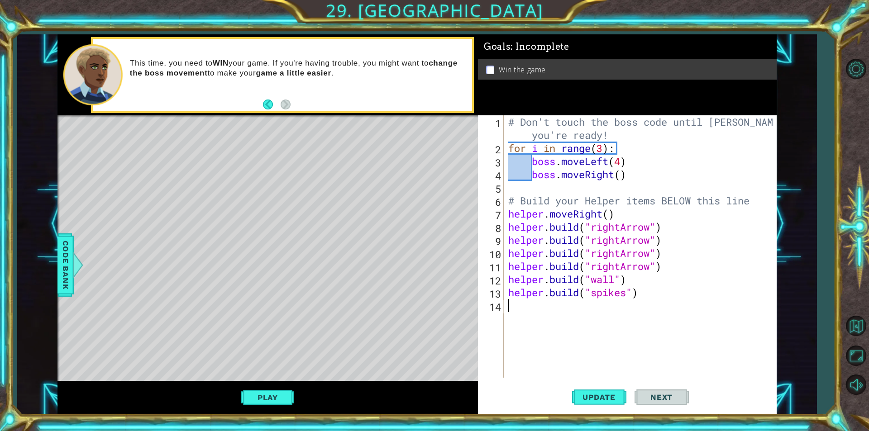
click at [620, 166] on div "# Don't touch the boss code until [PERSON_NAME] says you're ready! for i in ran…" at bounding box center [642, 266] width 272 height 302
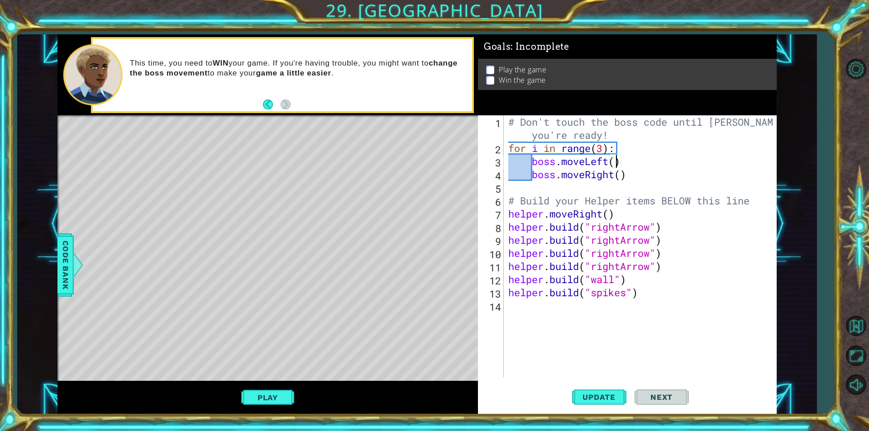
scroll to position [0, 5]
click at [601, 144] on div "# Don't touch the boss code until [PERSON_NAME] says you're ready! for i in ran…" at bounding box center [642, 266] width 272 height 302
click at [650, 288] on div "# Don't touch the boss code until [PERSON_NAME] says you're ready! for i in ran…" at bounding box center [642, 266] width 272 height 302
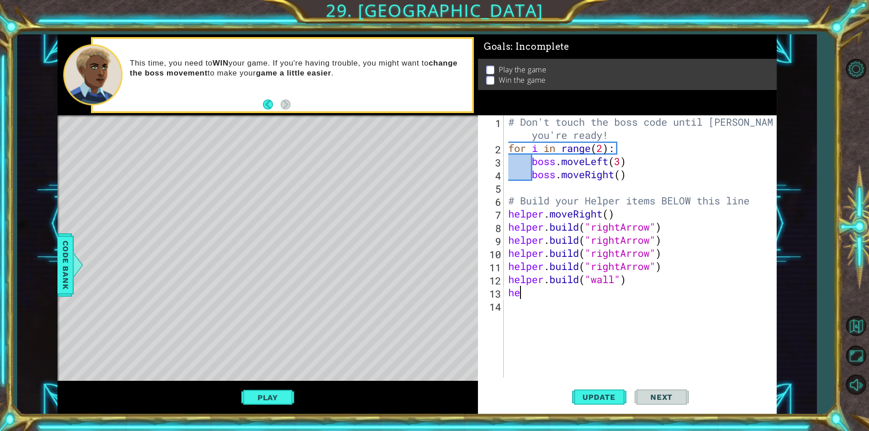
type textarea "h"
click at [632, 280] on div "# Don't touch the boss code until [PERSON_NAME] says you're ready! for i in ran…" at bounding box center [642, 266] width 272 height 302
type textarea "h"
click at [619, 404] on button "Update" at bounding box center [599, 397] width 54 height 30
click at [288, 393] on button "Play" at bounding box center [267, 397] width 53 height 17
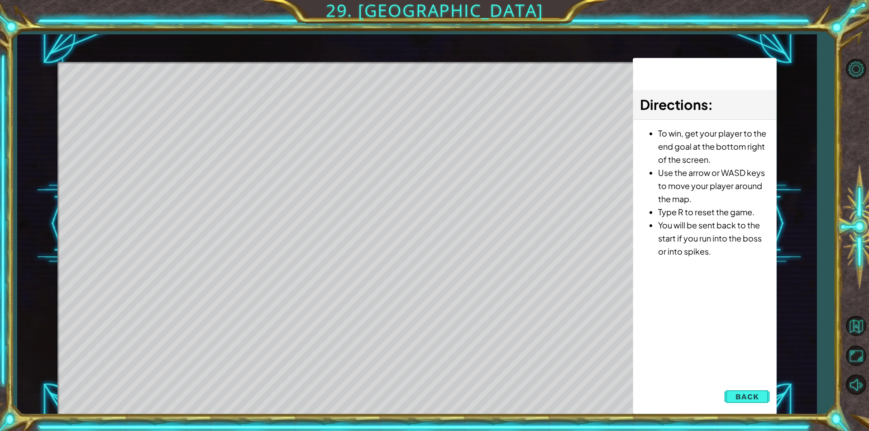
click at [196, 104] on div "Level Map" at bounding box center [266, 195] width 418 height 266
click at [748, 395] on span "Back" at bounding box center [746, 396] width 23 height 9
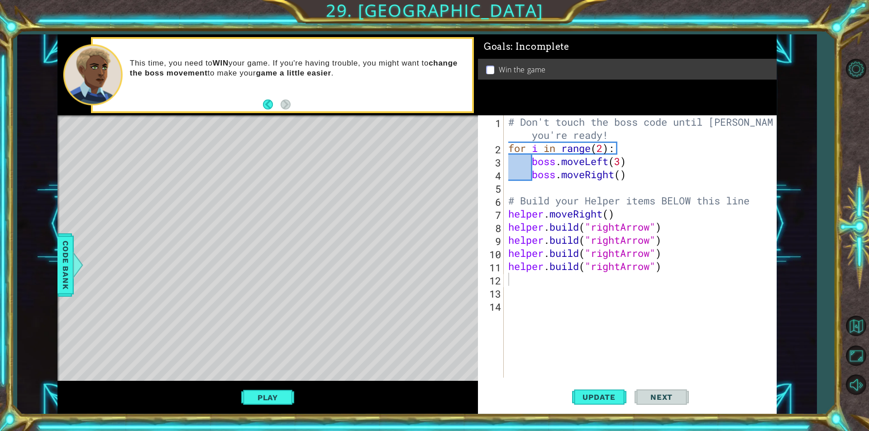
type textarea "[DOMAIN_NAME]("rightArrow")"
click at [662, 229] on div "# Don't touch the boss code until [PERSON_NAME] says you're ready! for i in ran…" at bounding box center [642, 266] width 272 height 302
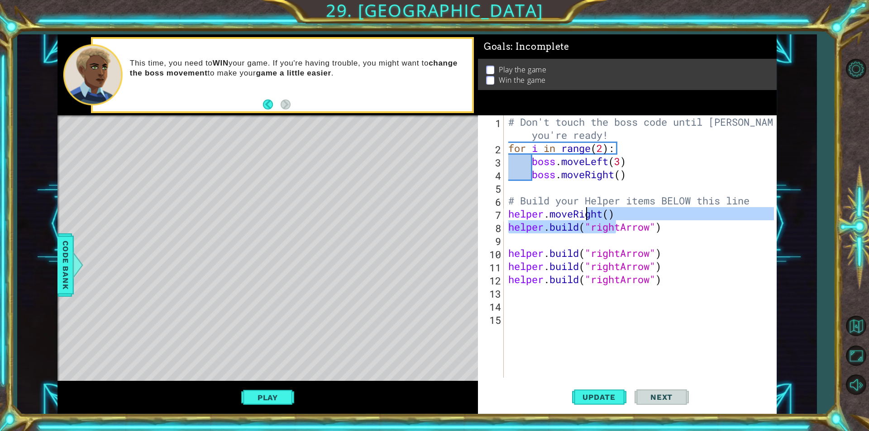
drag, startPoint x: 617, startPoint y: 221, endPoint x: 583, endPoint y: 218, distance: 34.1
click at [584, 218] on div "# Don't touch the boss code until [PERSON_NAME] says you're ready! for i in ran…" at bounding box center [642, 266] width 272 height 302
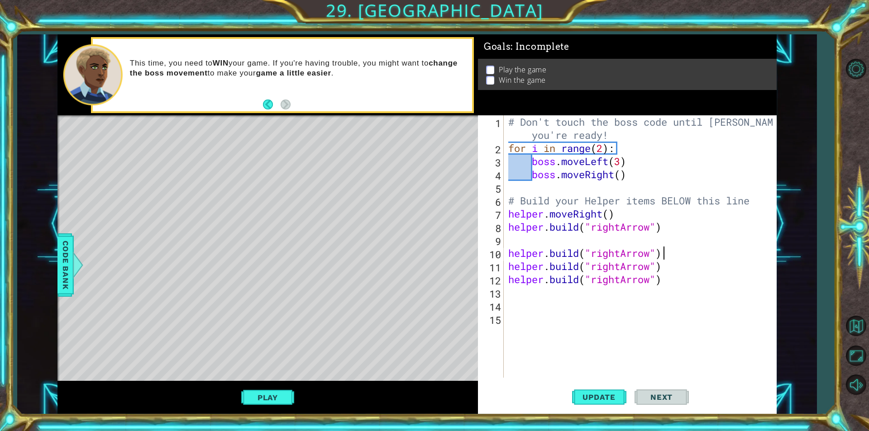
drag, startPoint x: 729, startPoint y: 252, endPoint x: 715, endPoint y: 247, distance: 15.3
click at [730, 252] on div "# Don't touch the boss code until [PERSON_NAME] says you're ready! for i in ran…" at bounding box center [642, 266] width 272 height 302
drag, startPoint x: 623, startPoint y: 211, endPoint x: 490, endPoint y: 214, distance: 133.0
click at [490, 214] on div "[DOMAIN_NAME]("rightArrow") 1 2 3 4 5 6 7 8 9 10 11 12 13 14 15 # Don't touch t…" at bounding box center [626, 246] width 296 height 262
type textarea "helper.moveRight()"
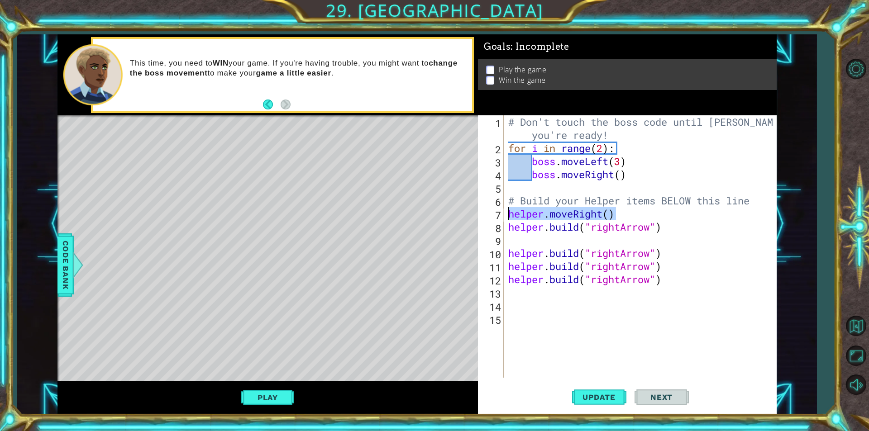
click at [637, 240] on div "# Don't touch the boss code until [PERSON_NAME] says you're ready! for i in ran…" at bounding box center [642, 266] width 272 height 302
paste textarea "helper.moveRight()"
click at [661, 247] on div "# Don't touch the boss code until [PERSON_NAME] says you're ready! for i in ran…" at bounding box center [642, 266] width 272 height 302
type textarea "[DOMAIN_NAME]("rightArrow")"
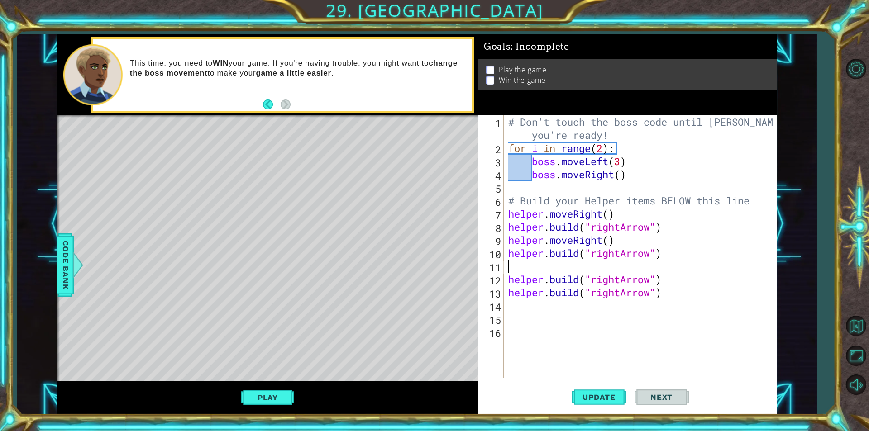
paste textarea "helper.moveRight()"
click at [662, 284] on div "# Don't touch the boss code until [PERSON_NAME] says you're ready! for i in ran…" at bounding box center [642, 266] width 272 height 302
type textarea "[DOMAIN_NAME]("rightArrow")"
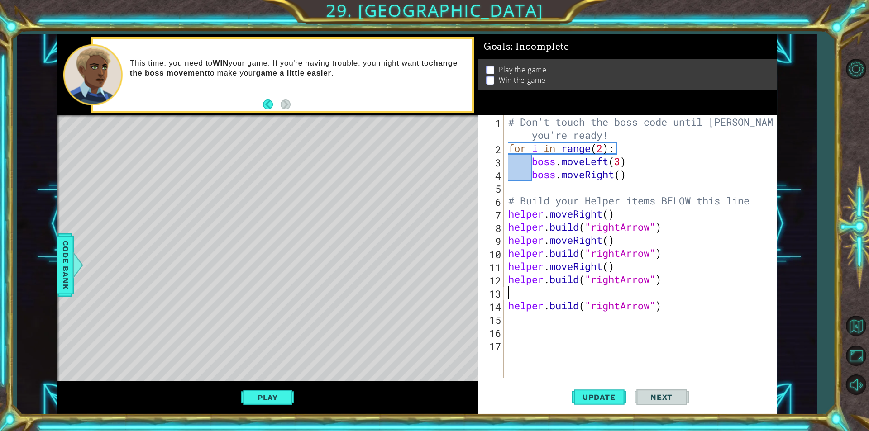
paste textarea "helper.moveRight()"
click at [609, 398] on span "Update" at bounding box center [598, 397] width 51 height 9
click at [258, 401] on button "Play" at bounding box center [267, 397] width 53 height 17
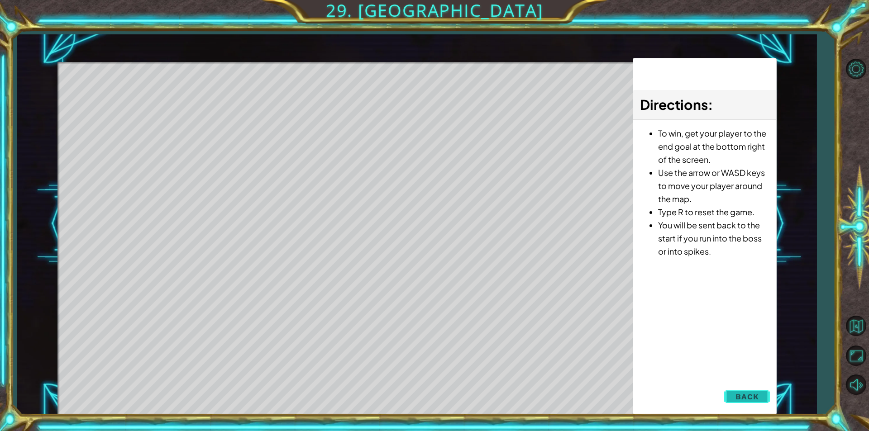
click at [742, 398] on span "Back" at bounding box center [746, 396] width 23 height 9
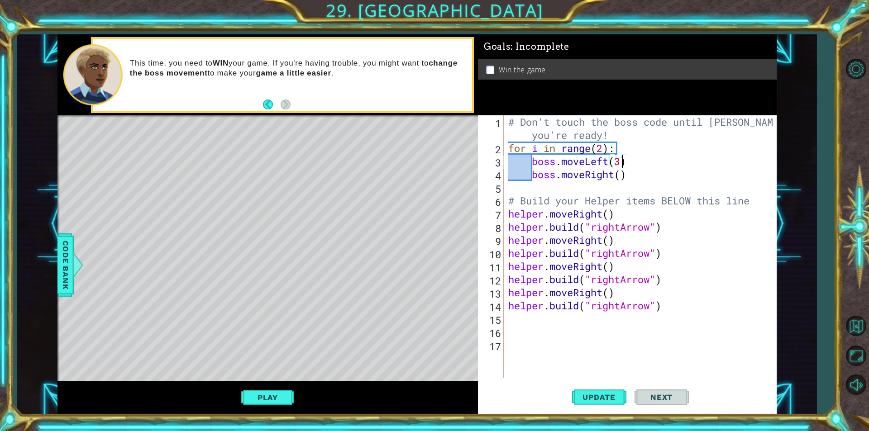
click at [621, 160] on div "# Don't touch the boss code until [PERSON_NAME] says you're ready! for i in ran…" at bounding box center [642, 266] width 272 height 302
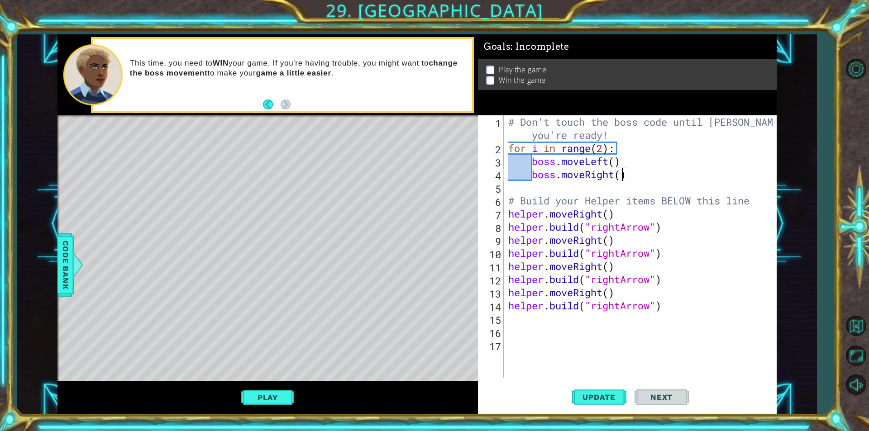
click at [620, 176] on div "# Don't touch the boss code until [PERSON_NAME] says you're ready! for i in ran…" at bounding box center [642, 266] width 272 height 302
click at [622, 402] on button "Update" at bounding box center [599, 397] width 54 height 30
click at [268, 398] on button "Play" at bounding box center [267, 397] width 53 height 17
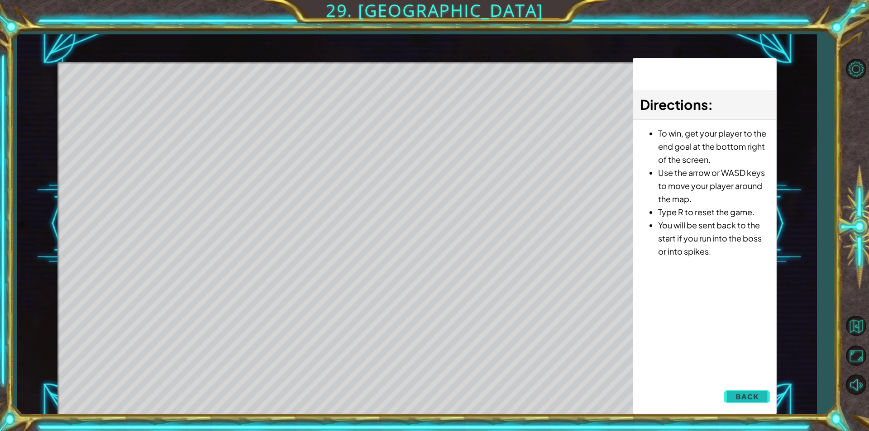
click at [753, 399] on span "Back" at bounding box center [746, 396] width 23 height 9
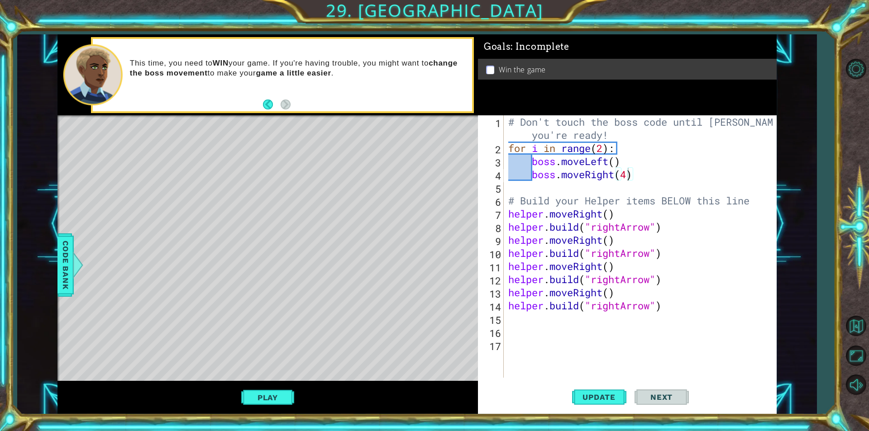
scroll to position [0, 5]
click at [619, 161] on div "# Don't touch the boss code until [PERSON_NAME] says you're ready! for i in ran…" at bounding box center [642, 266] width 272 height 302
click at [614, 164] on div "# Don't touch the boss code until [PERSON_NAME] says you're ready! for i in ran…" at bounding box center [642, 266] width 272 height 302
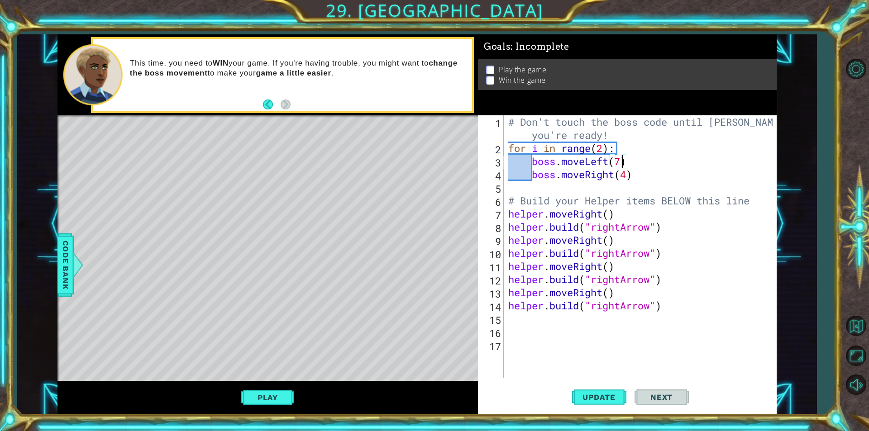
scroll to position [0, 5]
click at [627, 173] on div "# Don't touch the boss code until [PERSON_NAME] says you're ready! for i in ran…" at bounding box center [642, 266] width 272 height 302
click at [607, 393] on span "Update" at bounding box center [598, 397] width 51 height 9
click at [269, 399] on button "Play" at bounding box center [267, 397] width 53 height 17
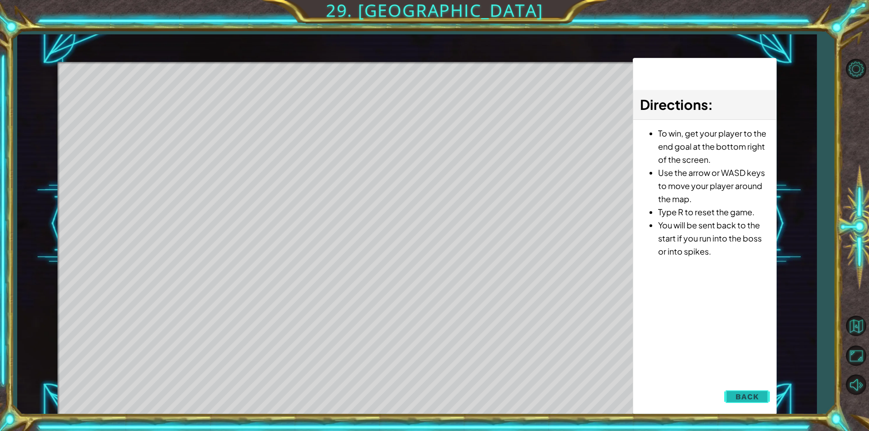
click at [753, 397] on span "Back" at bounding box center [746, 396] width 23 height 9
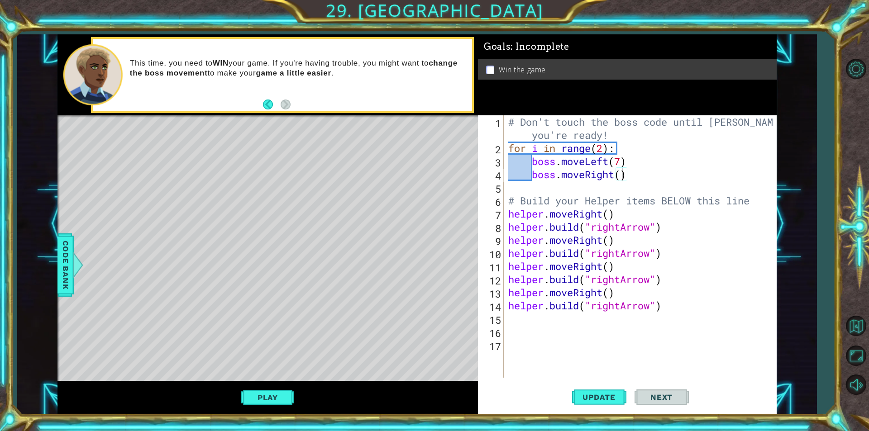
type textarea "[DOMAIN_NAME]("rightArrow")"
click at [660, 307] on div "# Don't touch the boss code until [PERSON_NAME] says you're ready! for i in ran…" at bounding box center [642, 266] width 272 height 302
drag, startPoint x: 680, startPoint y: 310, endPoint x: 501, endPoint y: 309, distance: 179.1
click at [501, 309] on div "[DOMAIN_NAME]("rightArrow") 1 2 3 4 5 6 7 8 9 10 11 12 13 14 15 16 17 # Don't t…" at bounding box center [626, 246] width 296 height 262
click at [669, 332] on div "# Don't touch the boss code until [PERSON_NAME] says you're ready! for i in ran…" at bounding box center [642, 266] width 272 height 302
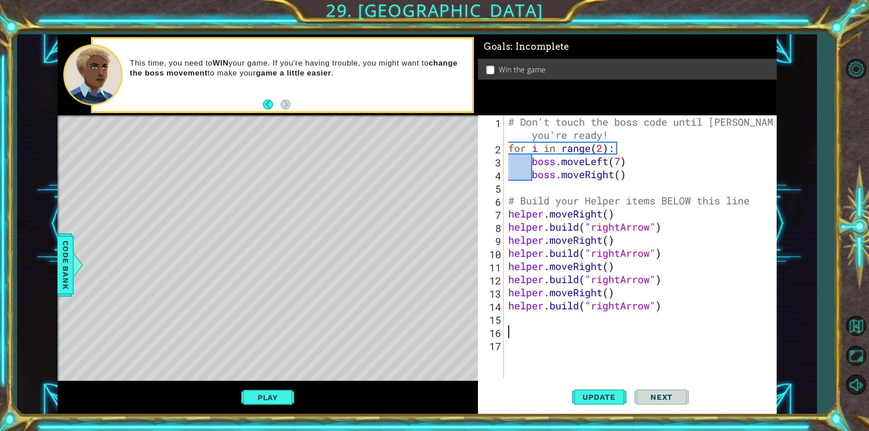
scroll to position [0, 0]
click at [668, 323] on div "# Don't touch the boss code until [PERSON_NAME] says you're ready! for i in ran…" at bounding box center [642, 266] width 272 height 302
paste textarea "[DOMAIN_NAME]("rightArrow")"
type textarea "[DOMAIN_NAME]("rightArrow")"
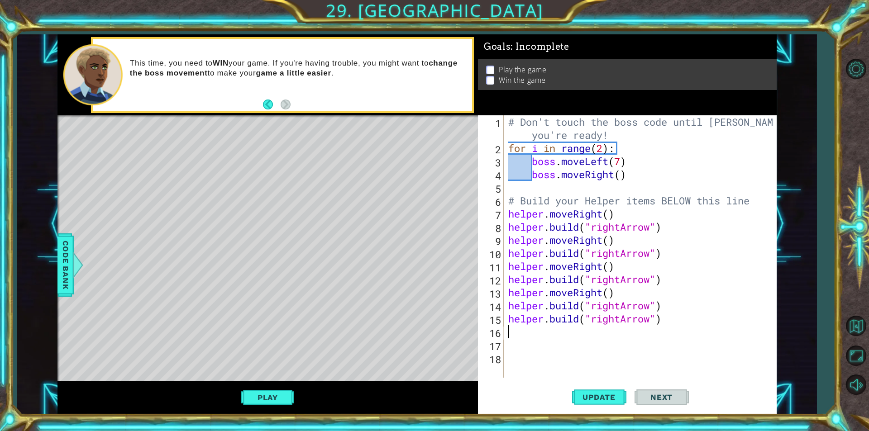
paste textarea "[DOMAIN_NAME]("rightArrow")"
type textarea "[DOMAIN_NAME]("rightArrow")"
click at [662, 309] on div "# Don't touch the boss code until [PERSON_NAME] says you're ready! for i in ran…" at bounding box center [642, 266] width 272 height 302
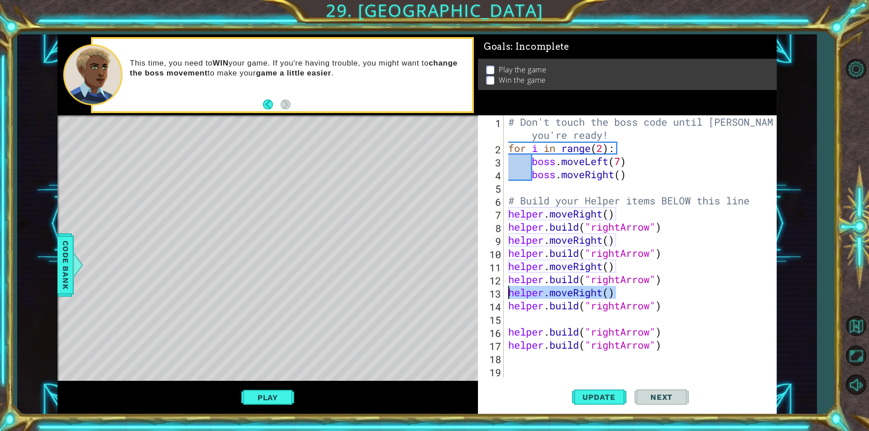
drag, startPoint x: 617, startPoint y: 292, endPoint x: 508, endPoint y: 299, distance: 108.8
click at [508, 299] on div "# Don't touch the boss code until [PERSON_NAME] says you're ready! for i in ran…" at bounding box center [642, 266] width 272 height 302
type textarea "helper.moveRight()"
click at [568, 323] on div "# Don't touch the boss code until [PERSON_NAME] says you're ready! for i in ran…" at bounding box center [642, 266] width 272 height 302
paste textarea "helper.moveRight()"
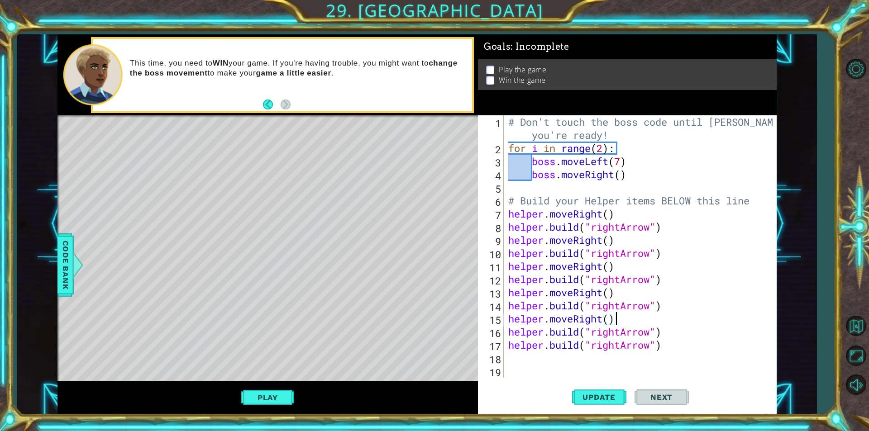
click at [661, 333] on div "# Don't touch the boss code until [PERSON_NAME] says you're ready! for i in ran…" at bounding box center [642, 266] width 272 height 302
type textarea "[DOMAIN_NAME]("rightArrow")"
paste textarea "helper.moveRight()"
click at [614, 404] on button "Update" at bounding box center [599, 397] width 54 height 30
click at [663, 364] on div "# Don't touch the boss code until [PERSON_NAME] says you're ready! for i in ran…" at bounding box center [638, 266] width 265 height 302
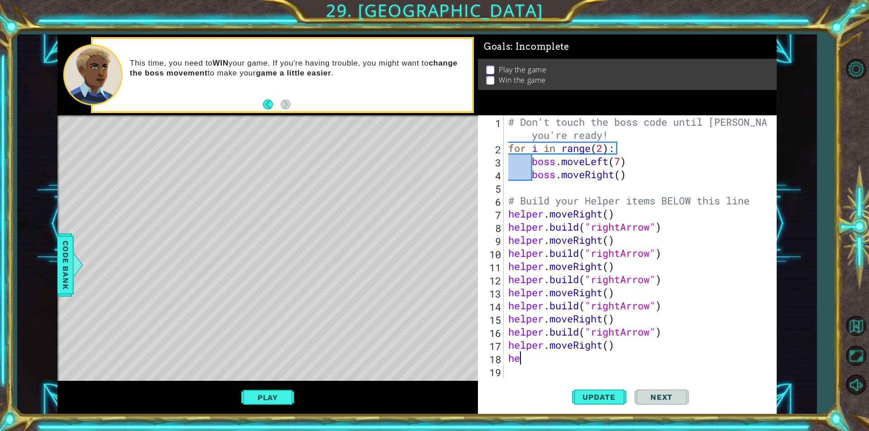
type textarea "h"
type textarea "v"
paste textarea "helper.moveRight()"
type textarea "h"
drag, startPoint x: 679, startPoint y: 332, endPoint x: 489, endPoint y: 334, distance: 189.1
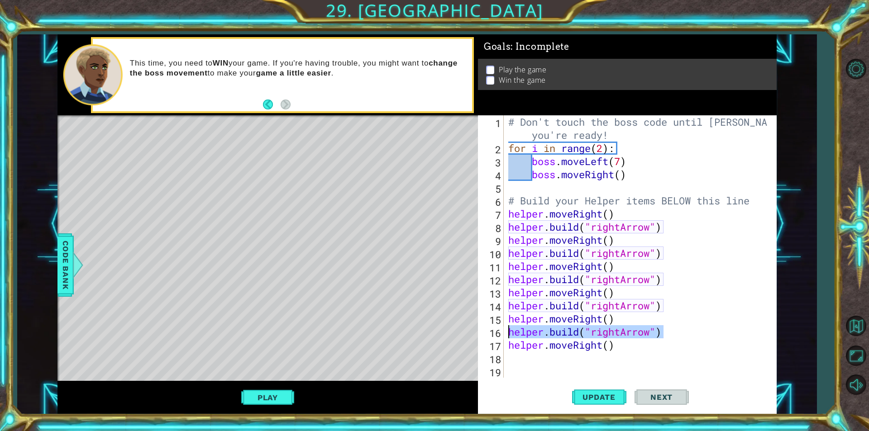
click at [489, 334] on div "1 2 3 4 5 6 7 8 9 10 11 12 13 14 15 16 17 18 19 20 # Don't touch the boss code …" at bounding box center [626, 246] width 296 height 262
type textarea "[DOMAIN_NAME]("rightArrow")"
click at [589, 363] on div "# Don't touch the boss code until [PERSON_NAME] says you're ready! for i in ran…" at bounding box center [638, 266] width 265 height 302
paste textarea "[DOMAIN_NAME]("rightArrow")"
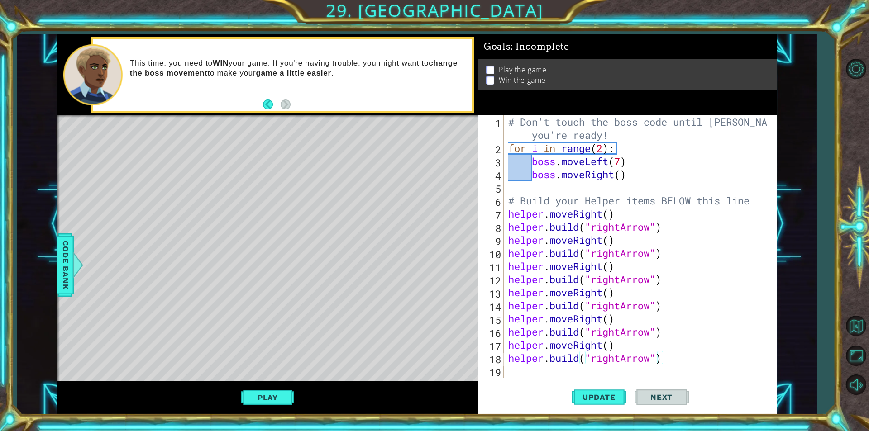
click at [620, 356] on div "# Don't touch the boss code until [PERSON_NAME] says you're ready! for i in ran…" at bounding box center [638, 266] width 265 height 302
type textarea "[DOMAIN_NAME]("downArrow")"
drag, startPoint x: 673, startPoint y: 357, endPoint x: 506, endPoint y: 363, distance: 167.0
click at [487, 361] on div "[DOMAIN_NAME]("downArrow") 1 2 3 4 5 6 7 8 9 10 11 12 13 14 15 16 17 18 19 20 #…" at bounding box center [626, 246] width 296 height 262
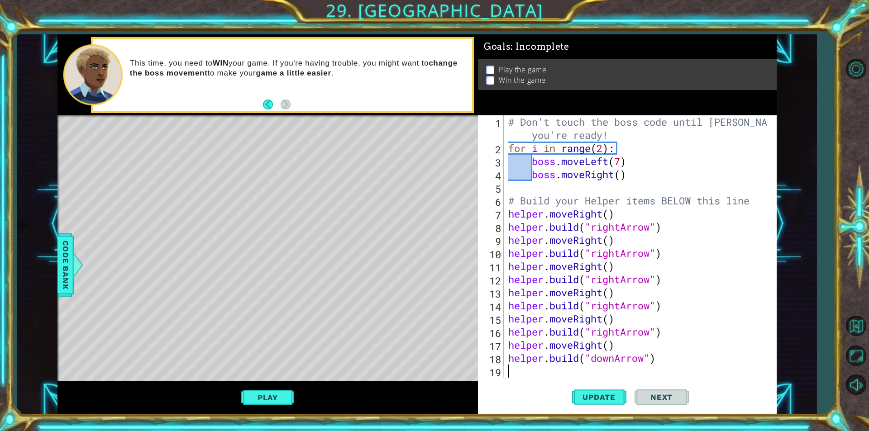
click at [661, 373] on div "# Don't touch the boss code until [PERSON_NAME] says you're ready! for i in ran…" at bounding box center [638, 266] width 265 height 302
paste textarea "[DOMAIN_NAME]("downArrow")"
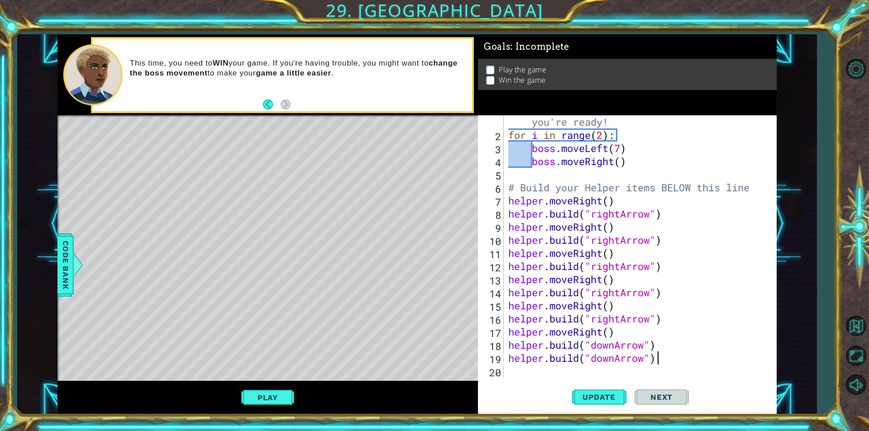
paste textarea "[DOMAIN_NAME]("downArrow")"
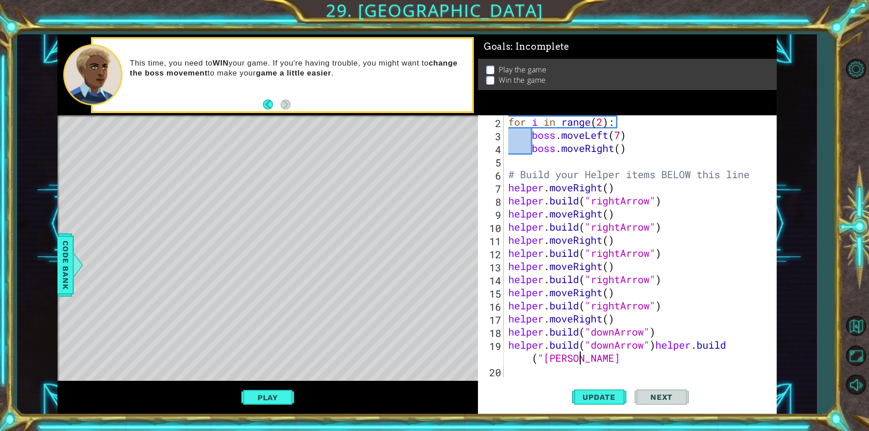
scroll to position [13, 0]
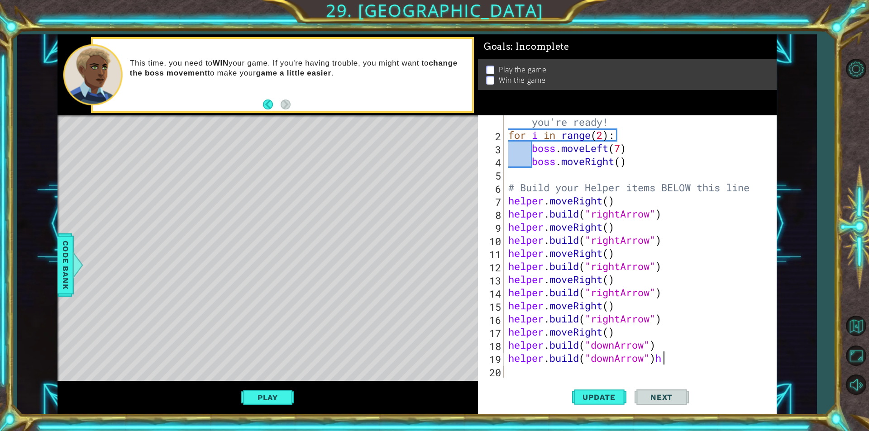
type textarea "[DOMAIN_NAME]("downArrow")"
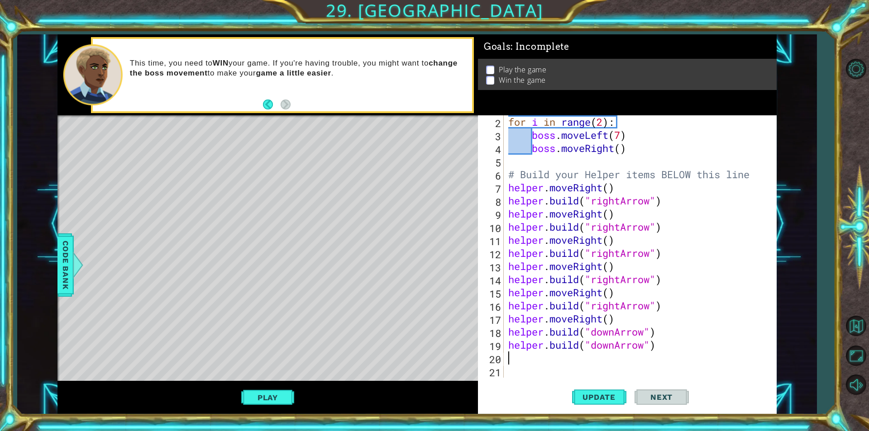
paste textarea "[DOMAIN_NAME]("downArrow")"
type textarea "[DOMAIN_NAME]("downArrow")"
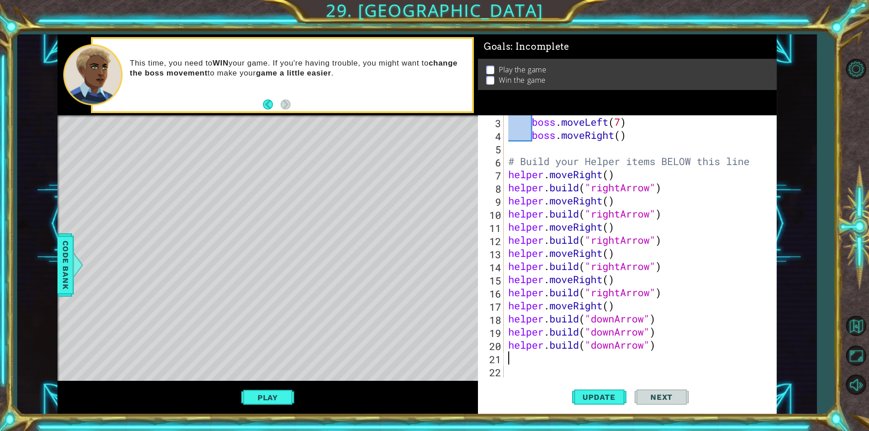
paste textarea "[DOMAIN_NAME]("downArrow")"
type textarea "[DOMAIN_NAME]("downArrow")"
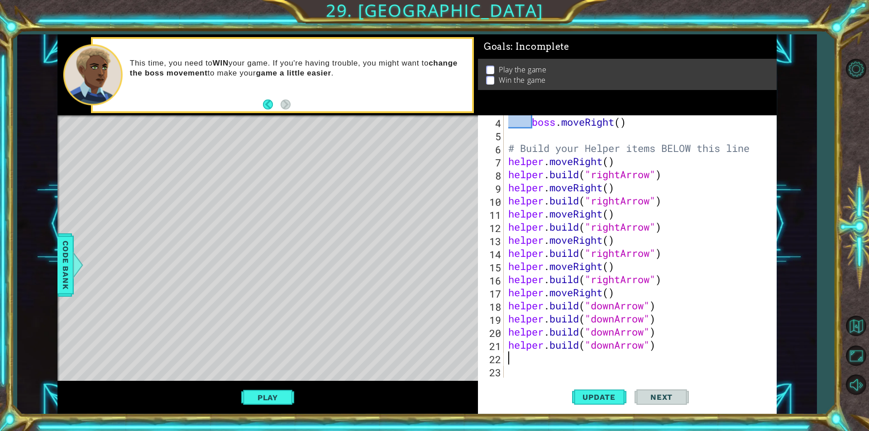
paste textarea "[DOMAIN_NAME]("downArrow")"
type textarea "[DOMAIN_NAME]("downArrow")"
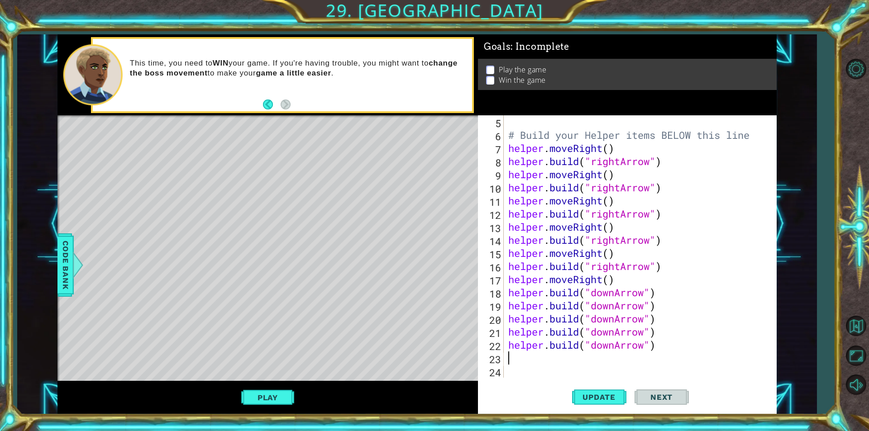
paste textarea "[DOMAIN_NAME]("downArrow")"
click at [656, 293] on div "# Build your Helper items BELOW this line helper . moveRight ( ) helper . build…" at bounding box center [638, 259] width 265 height 289
drag, startPoint x: 631, startPoint y: 275, endPoint x: 503, endPoint y: 280, distance: 127.2
click at [503, 280] on div "[DOMAIN_NAME]("downArrow") 5 6 7 8 9 10 11 12 13 14 15 16 17 18 19 20 21 22 23 …" at bounding box center [626, 246] width 296 height 262
click at [658, 290] on div "# Build your Helper items BELOW this line helper . moveRight ( ) helper . build…" at bounding box center [638, 259] width 265 height 289
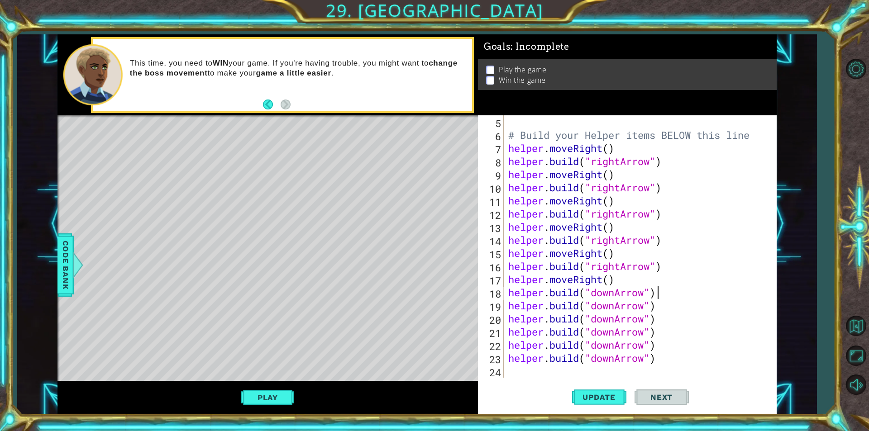
type textarea "[DOMAIN_NAME]("downArrow")"
paste textarea "helper.moveRight()"
click at [600, 306] on div "# Build your Helper items BELOW this line helper . moveRight ( ) helper . build…" at bounding box center [638, 259] width 265 height 289
click at [600, 305] on div "# Build your Helper items BELOW this line helper . moveRight ( ) helper . build…" at bounding box center [638, 259] width 265 height 289
click at [603, 304] on div "# Build your Helper items BELOW this line helper . moveRight ( ) helper . build…" at bounding box center [638, 259] width 265 height 289
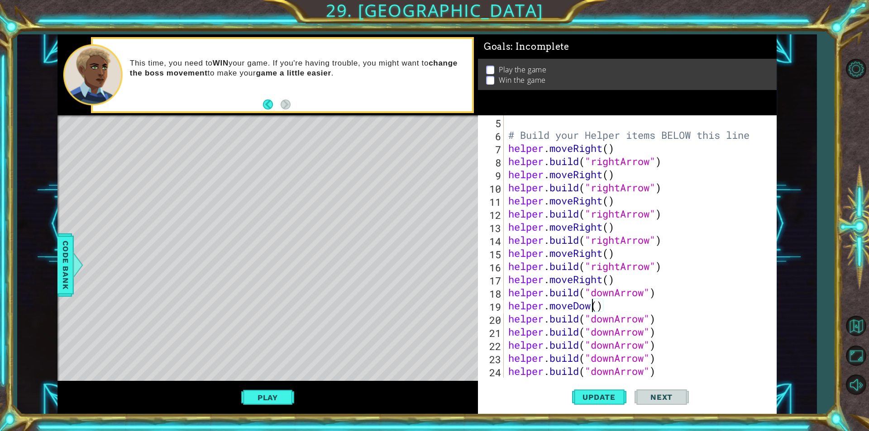
scroll to position [0, 4]
drag, startPoint x: 623, startPoint y: 311, endPoint x: 503, endPoint y: 302, distance: 120.7
click at [503, 302] on div "helper.moveDown() 5 6 7 8 9 10 11 12 13 14 15 16 17 18 19 20 21 22 23 24 25 # B…" at bounding box center [626, 246] width 296 height 262
click at [658, 320] on div "# Build your Helper items BELOW this line helper . moveRight ( ) helper . build…" at bounding box center [638, 259] width 265 height 289
type textarea "[DOMAIN_NAME]("downArrow")"
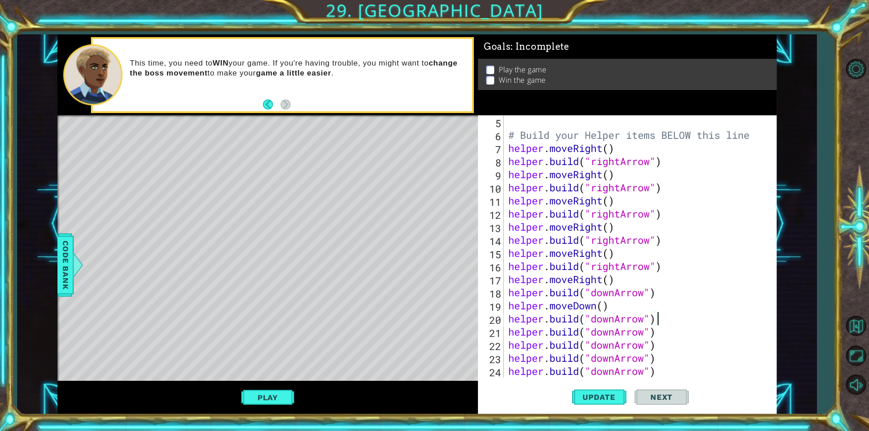
scroll to position [0, 0]
paste textarea "helper.moveDown()"
click at [655, 346] on div "# Build your Helper items BELOW this line helper . moveRight ( ) helper . build…" at bounding box center [638, 259] width 265 height 289
type textarea "[DOMAIN_NAME]("downArrow")"
paste textarea "helper.moveDown()"
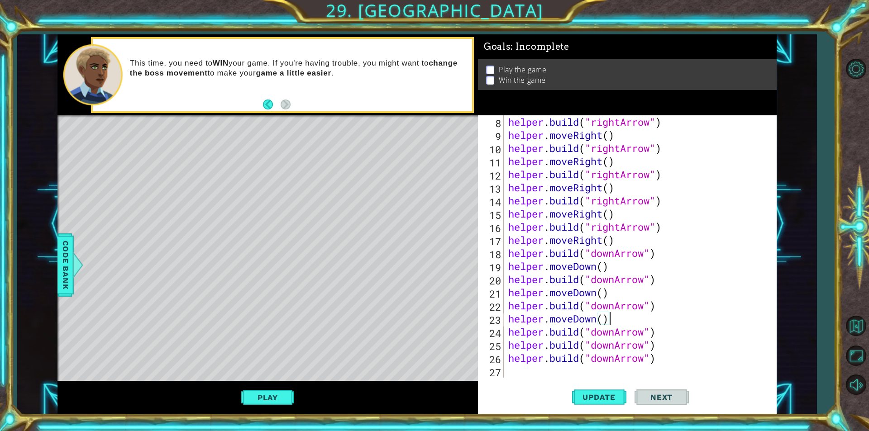
scroll to position [105, 0]
click at [659, 333] on div "helper . build ( "rightArrow" ) helper . moveRight ( ) helper . build ( "rightA…" at bounding box center [638, 259] width 265 height 289
type textarea "[DOMAIN_NAME]("downArrow")"
paste textarea "helper.moveDown()"
drag, startPoint x: 655, startPoint y: 359, endPoint x: 665, endPoint y: 358, distance: 10.0
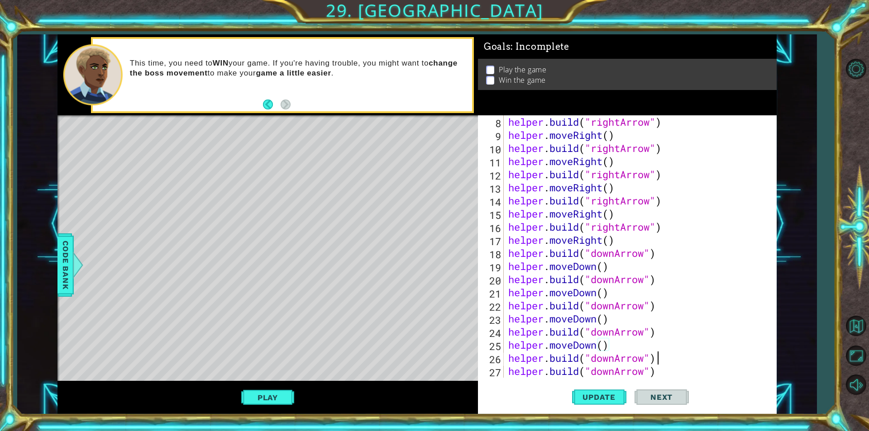
click at [656, 358] on div "helper . build ( "rightArrow" ) helper . moveRight ( ) helper . build ( "rightA…" at bounding box center [638, 259] width 265 height 289
type textarea "[DOMAIN_NAME]("downArrow")"
paste textarea "helper.moveDown()"
type textarea "helper.moveDown()"
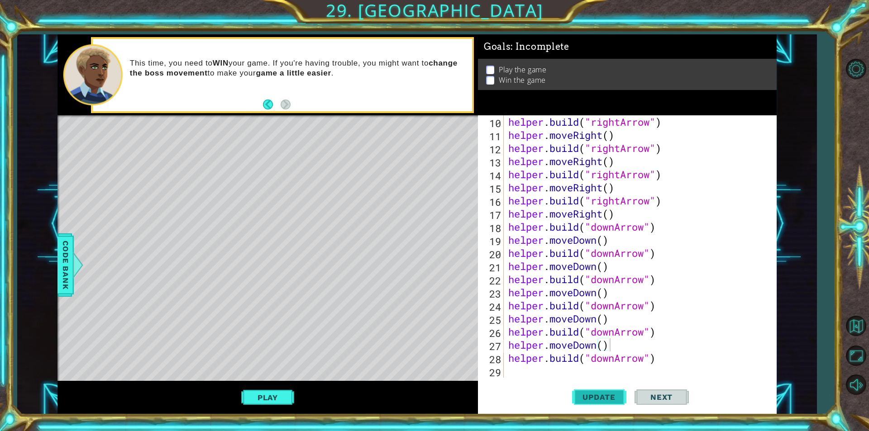
click at [599, 388] on button "Update" at bounding box center [599, 397] width 54 height 30
click at [261, 394] on button "Play" at bounding box center [267, 397] width 53 height 17
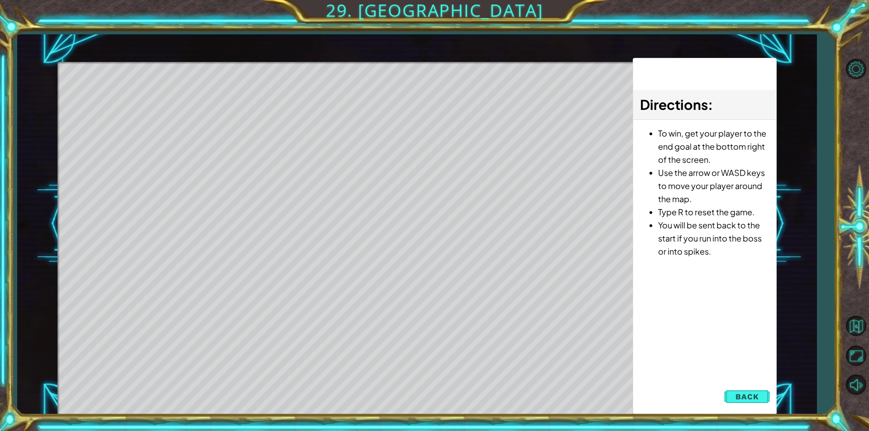
drag, startPoint x: 141, startPoint y: 85, endPoint x: 131, endPoint y: 86, distance: 9.6
click at [131, 86] on div "Level Map" at bounding box center [266, 195] width 418 height 266
click at [130, 90] on div "Level Map" at bounding box center [266, 195] width 418 height 266
click at [129, 90] on div "Level Map" at bounding box center [266, 195] width 418 height 266
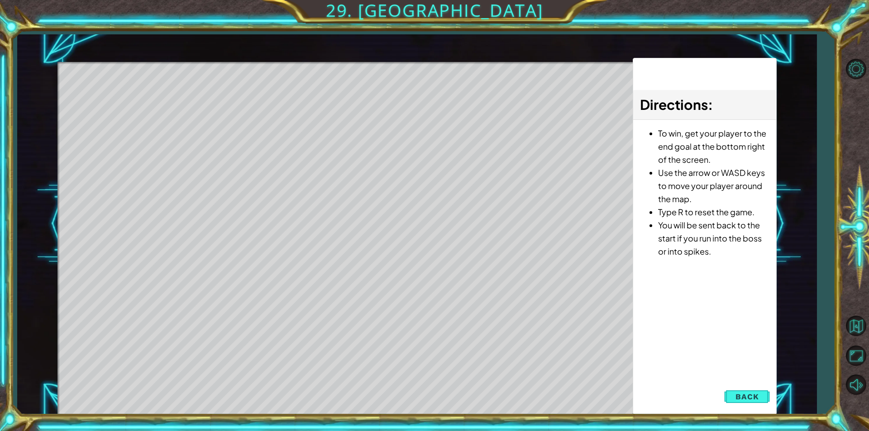
click at [129, 90] on div "Level Map" at bounding box center [266, 195] width 418 height 266
click at [131, 91] on div "Level Map" at bounding box center [266, 195] width 418 height 266
click at [131, 93] on div "Level Map" at bounding box center [266, 195] width 418 height 266
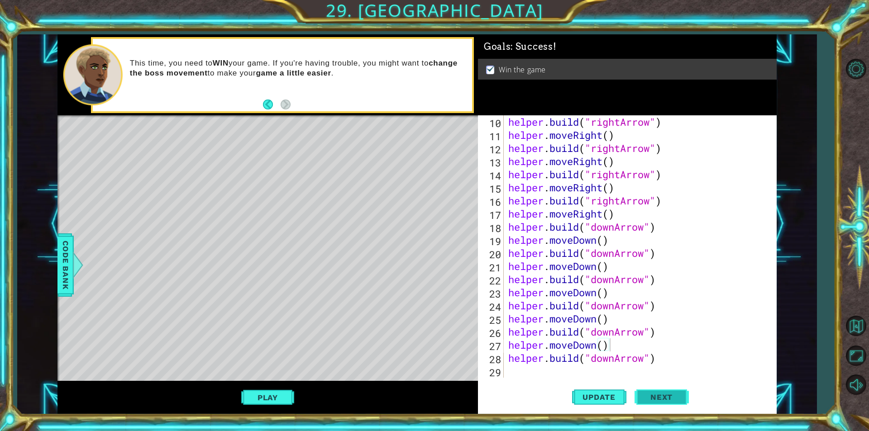
click at [673, 403] on button "Next" at bounding box center [661, 397] width 54 height 30
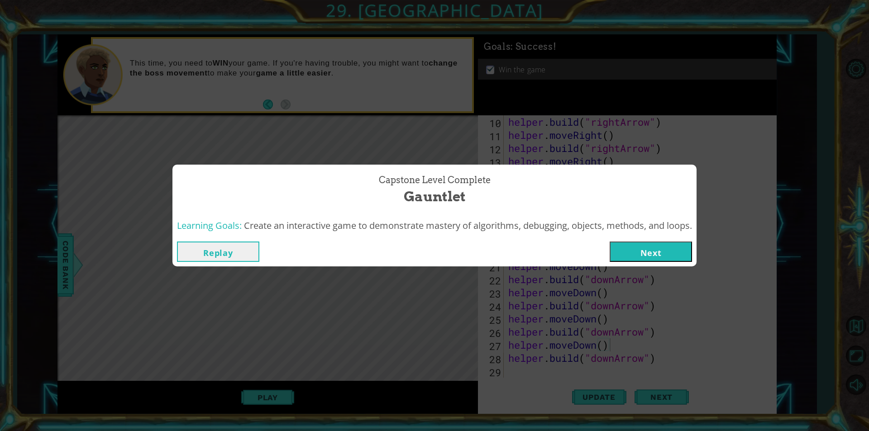
click at [631, 252] on button "Next" at bounding box center [650, 252] width 82 height 20
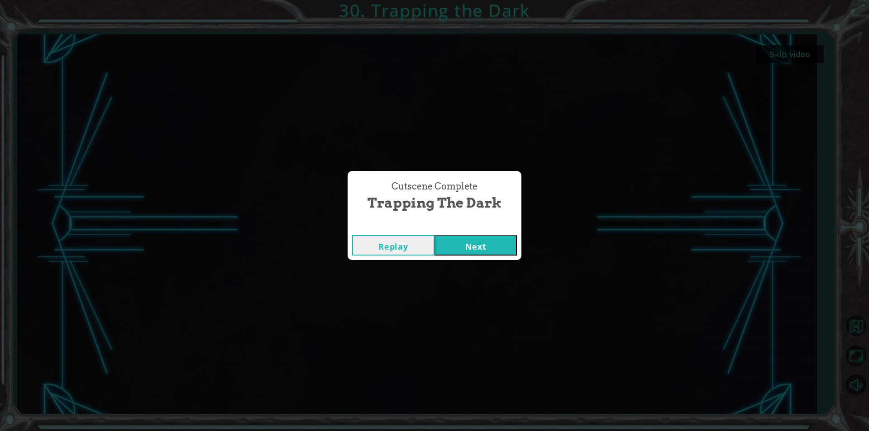
click at [465, 250] on button "Next" at bounding box center [475, 245] width 82 height 20
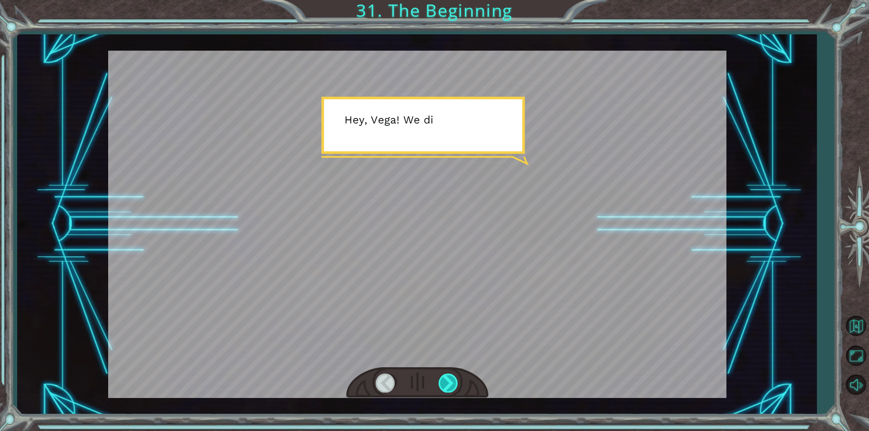
click at [442, 390] on div at bounding box center [448, 383] width 20 height 19
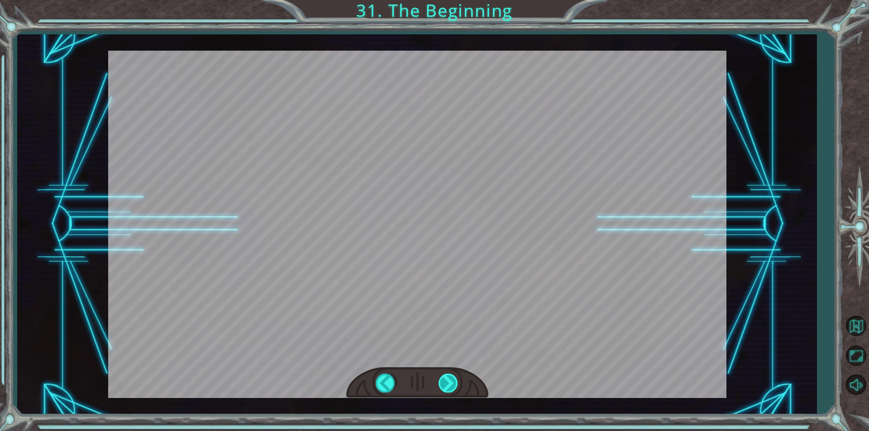
click at [450, 386] on div at bounding box center [448, 383] width 20 height 19
click at [448, 386] on div at bounding box center [448, 383] width 20 height 19
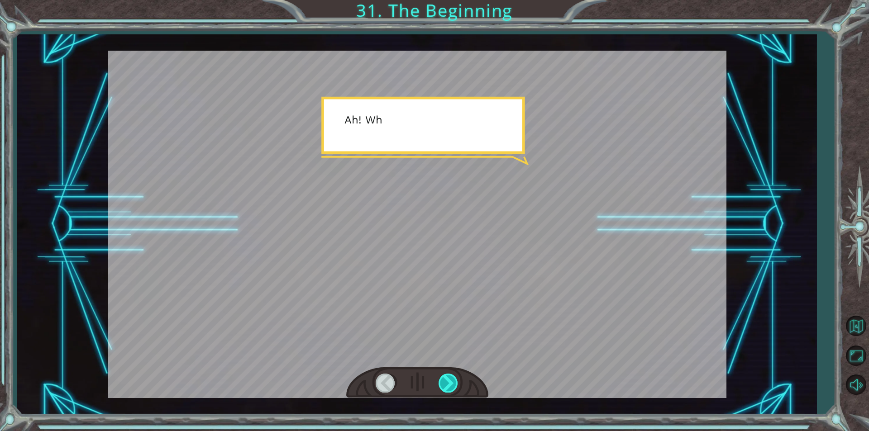
click at [448, 386] on div at bounding box center [448, 383] width 20 height 19
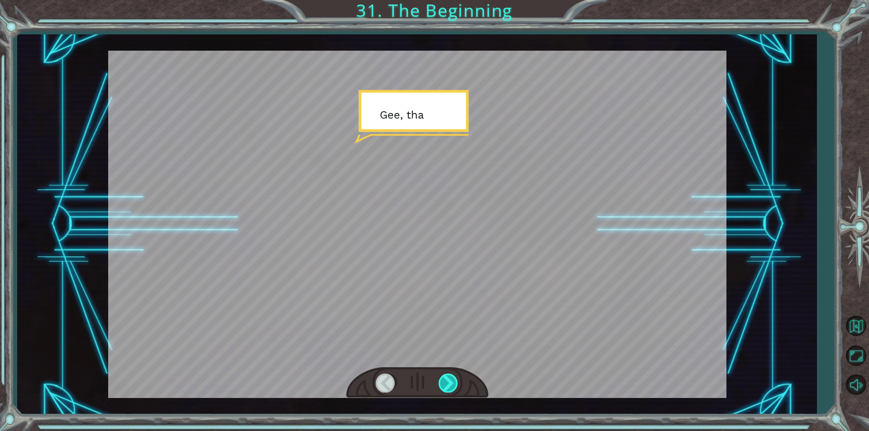
click at [448, 386] on div at bounding box center [448, 383] width 20 height 19
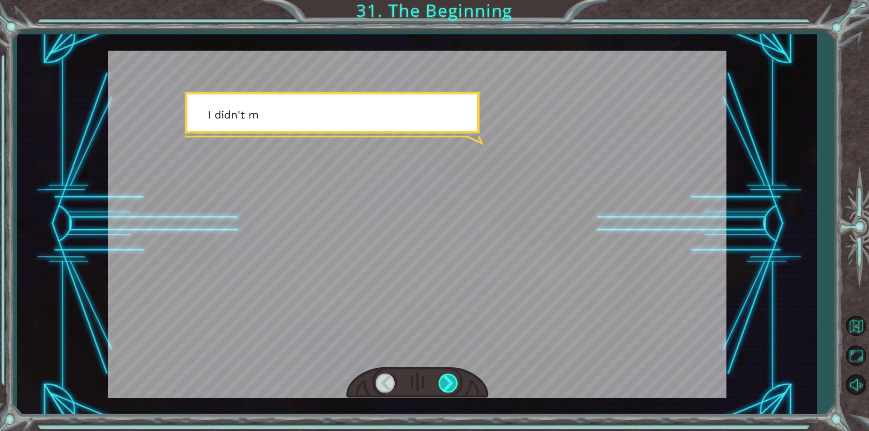
click at [448, 386] on div at bounding box center [448, 383] width 20 height 19
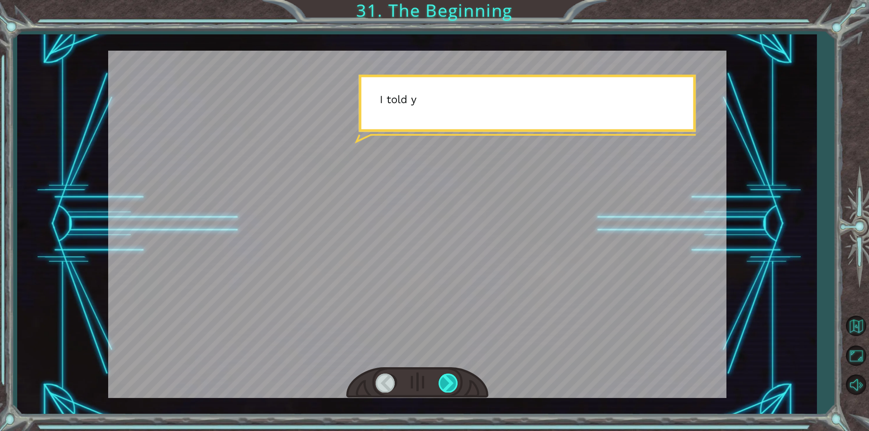
click at [448, 386] on div at bounding box center [448, 383] width 20 height 19
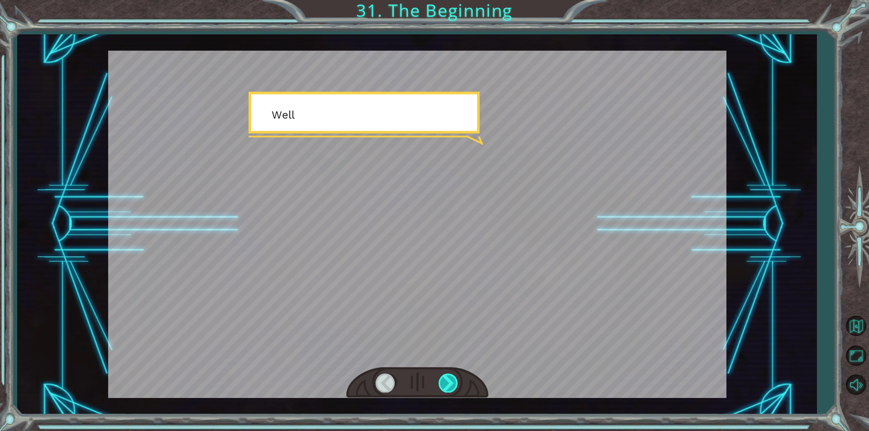
click at [448, 386] on div at bounding box center [448, 383] width 20 height 19
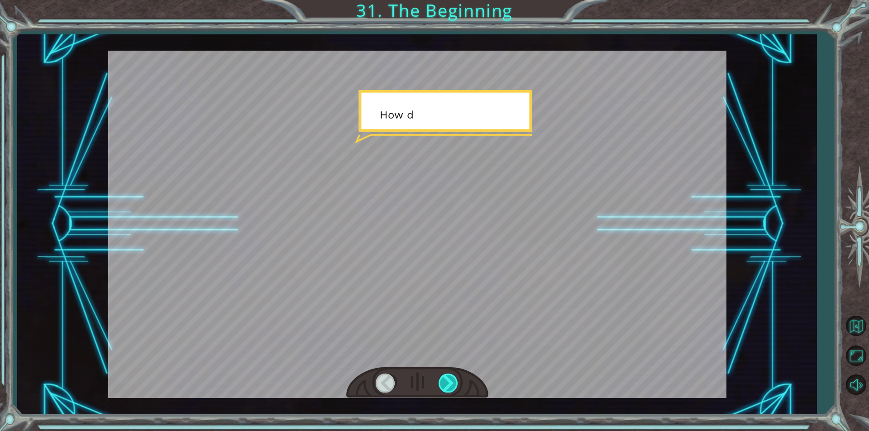
click at [448, 386] on div at bounding box center [448, 383] width 20 height 19
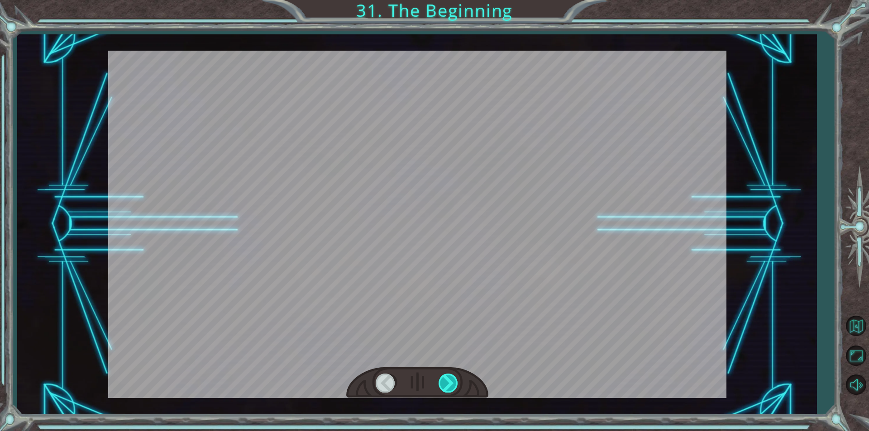
click at [448, 386] on div at bounding box center [448, 383] width 20 height 19
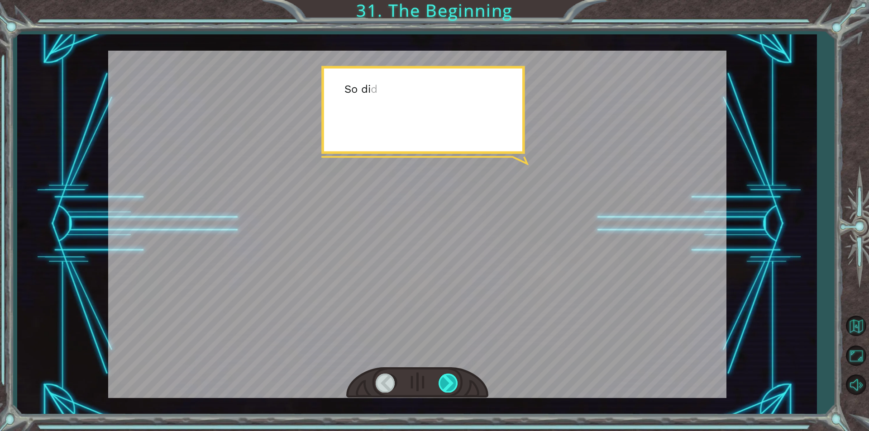
click at [448, 386] on div at bounding box center [448, 383] width 20 height 19
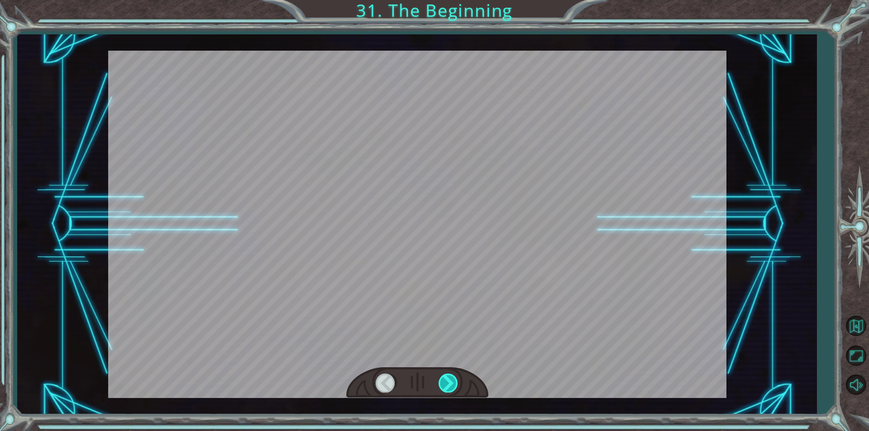
click at [448, 386] on div at bounding box center [448, 383] width 20 height 19
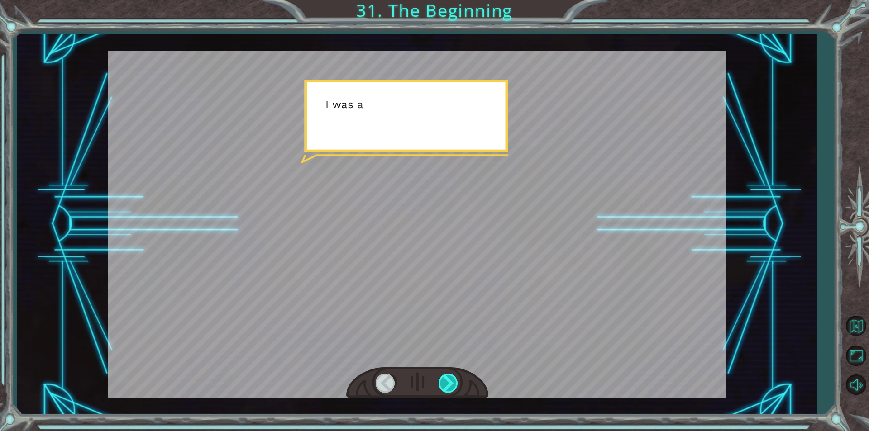
click at [448, 386] on div at bounding box center [448, 383] width 20 height 19
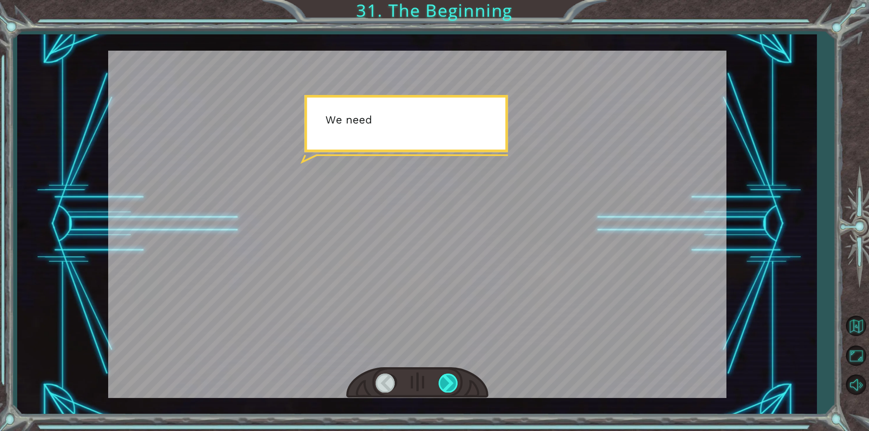
click at [448, 386] on div at bounding box center [448, 383] width 20 height 19
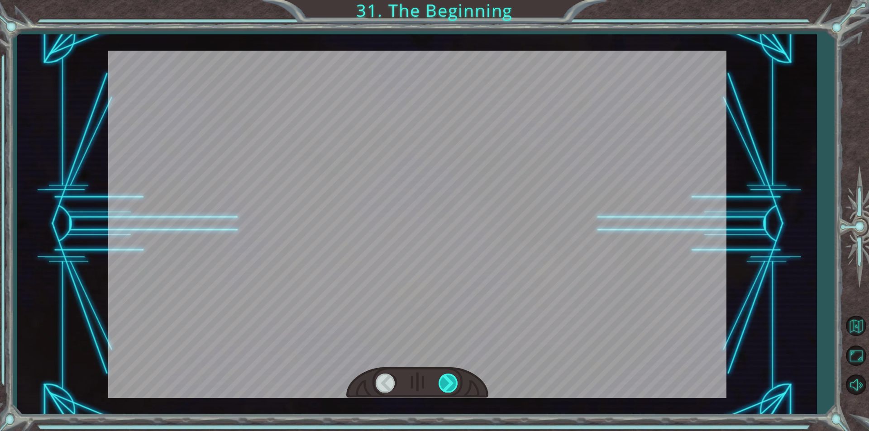
click at [448, 386] on div at bounding box center [448, 383] width 20 height 19
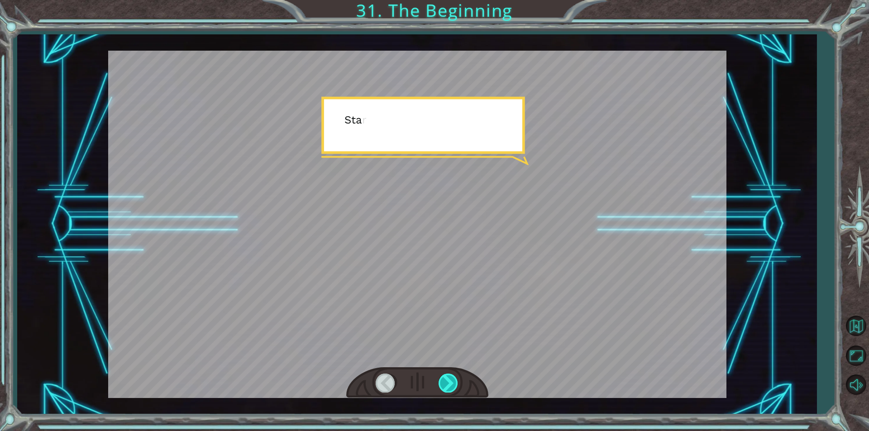
click at [448, 386] on div at bounding box center [448, 383] width 20 height 19
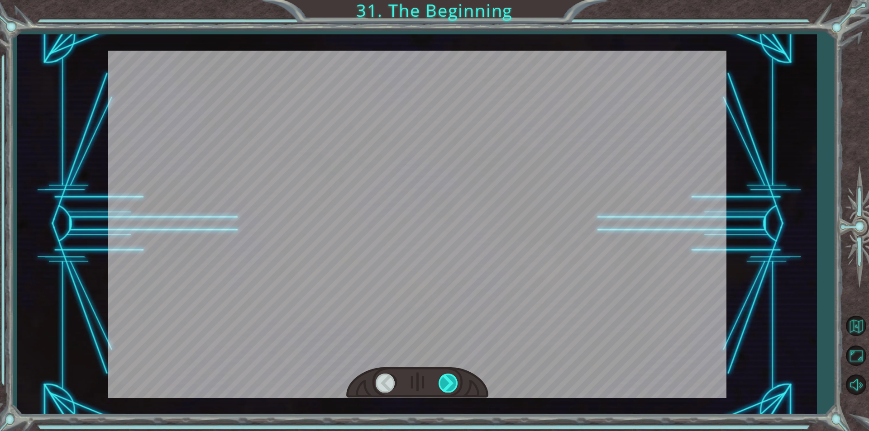
click at [448, 386] on div at bounding box center [448, 383] width 20 height 19
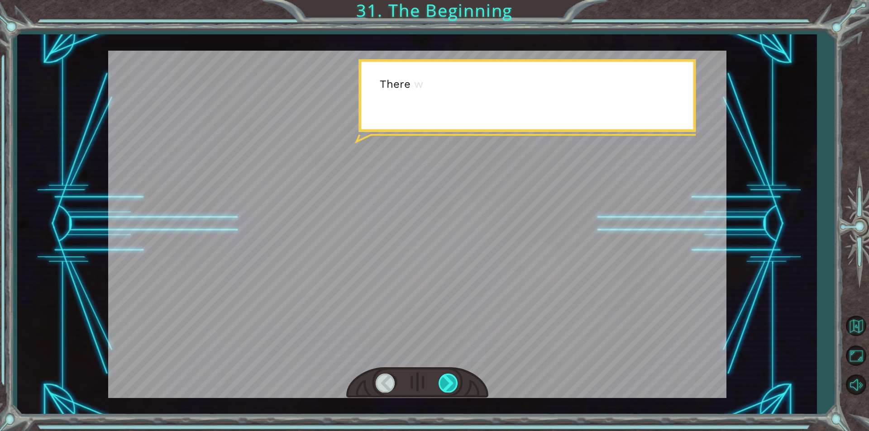
click at [448, 386] on div at bounding box center [448, 383] width 20 height 19
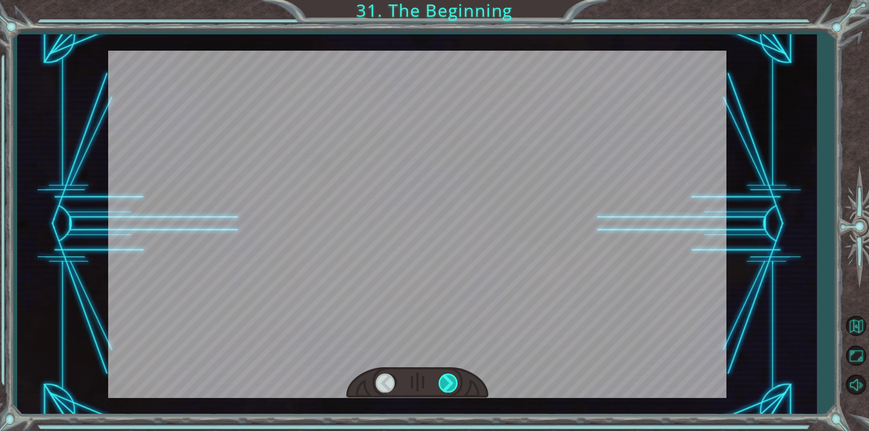
click at [448, 386] on div at bounding box center [448, 383] width 20 height 19
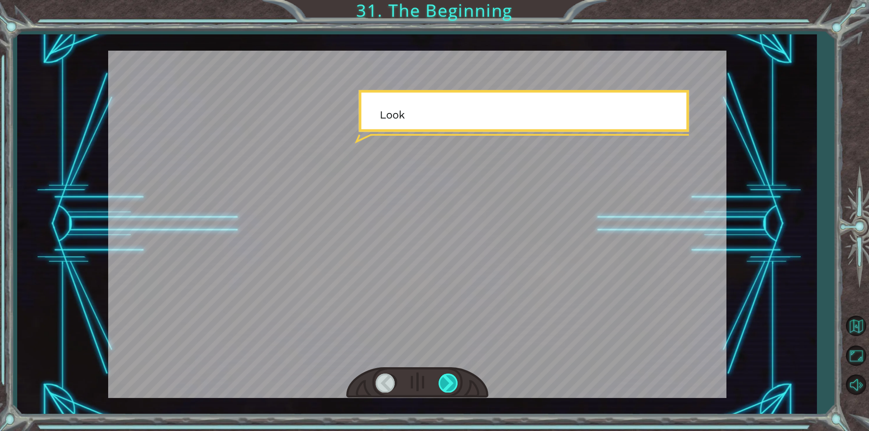
click at [448, 386] on div at bounding box center [448, 383] width 20 height 19
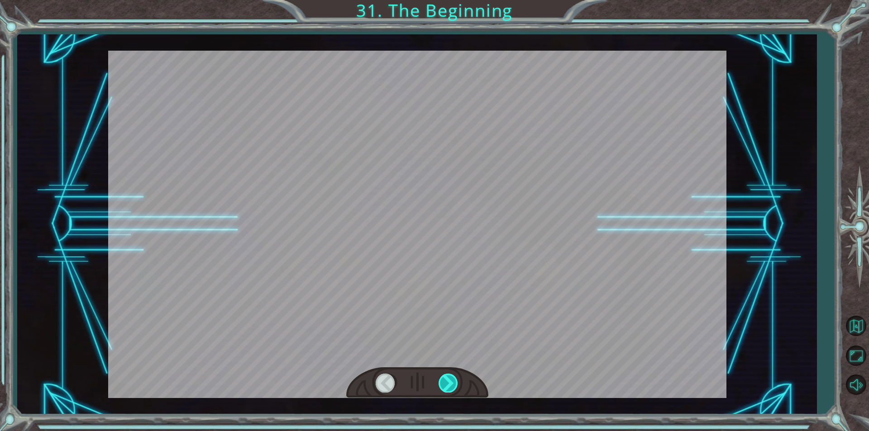
click at [448, 386] on div at bounding box center [448, 383] width 20 height 19
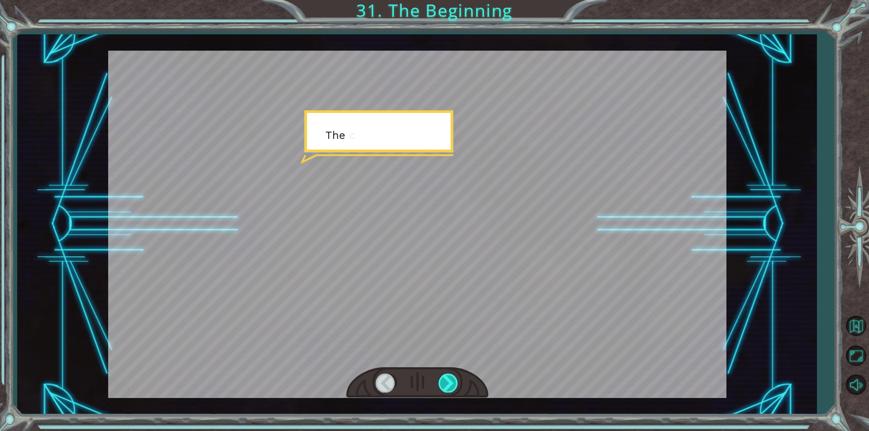
click at [448, 386] on div at bounding box center [448, 383] width 20 height 19
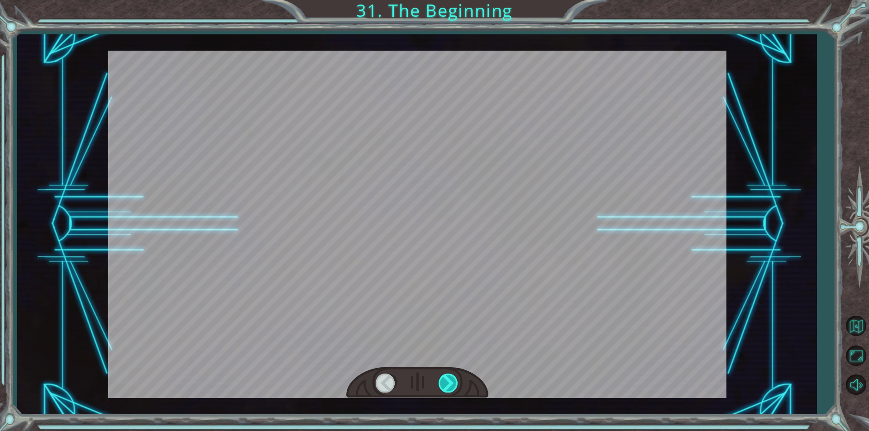
click at [448, 386] on div at bounding box center [448, 383] width 20 height 19
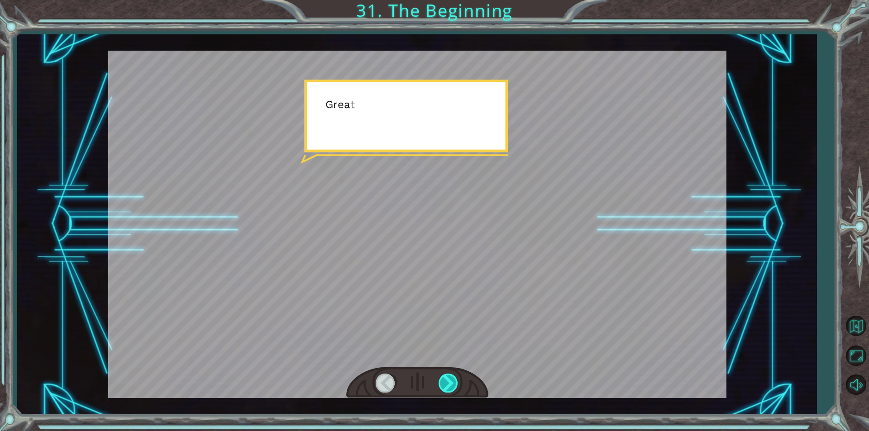
click at [448, 386] on div at bounding box center [448, 383] width 20 height 19
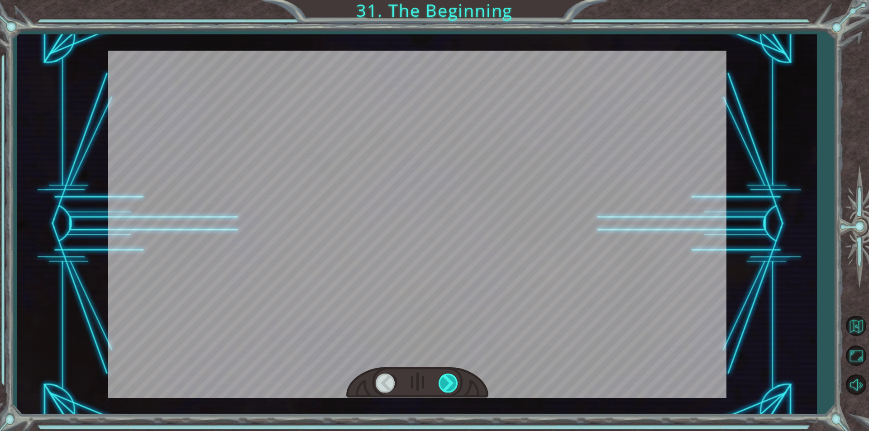
click at [448, 386] on div at bounding box center [448, 383] width 20 height 19
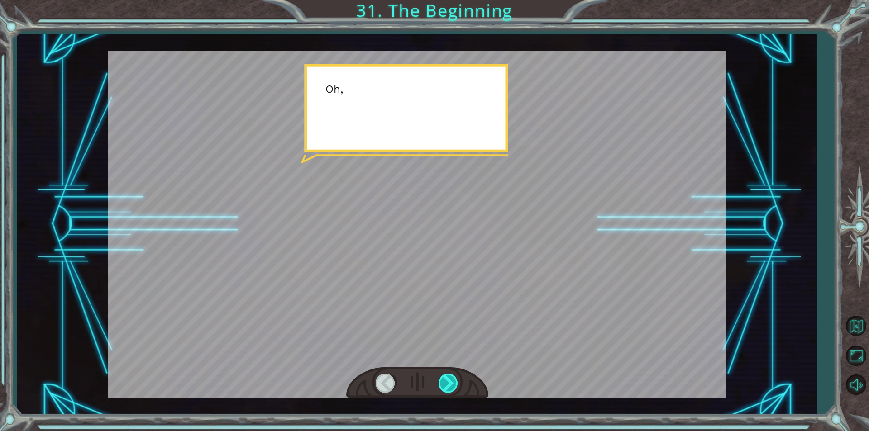
click at [448, 386] on div at bounding box center [448, 383] width 20 height 19
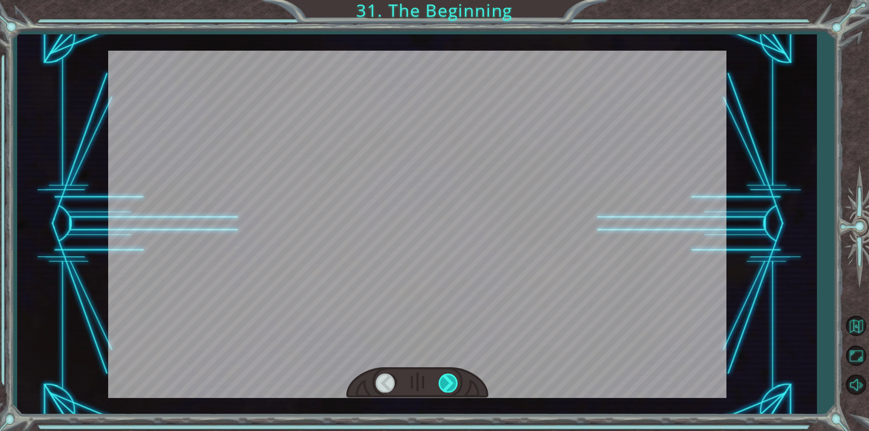
click at [448, 386] on div at bounding box center [448, 383] width 20 height 19
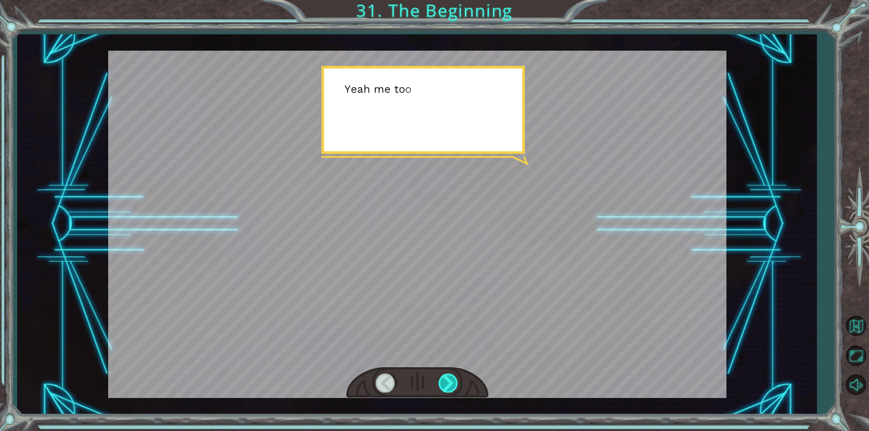
click at [448, 386] on div at bounding box center [448, 383] width 20 height 19
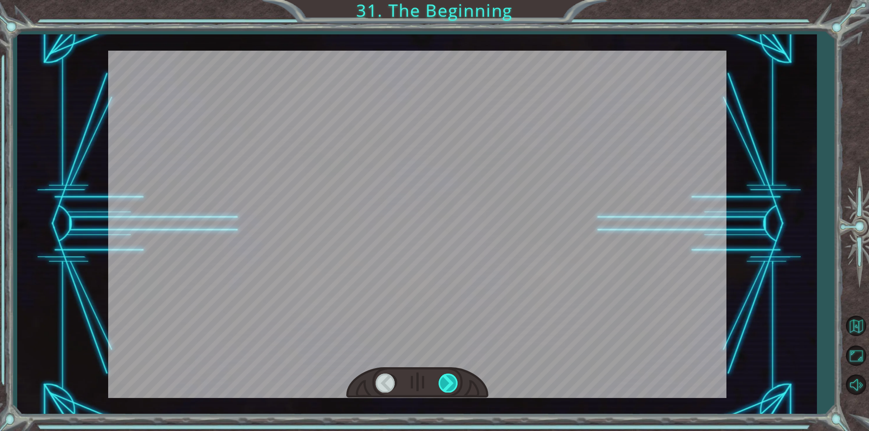
click at [443, 389] on div at bounding box center [448, 383] width 20 height 19
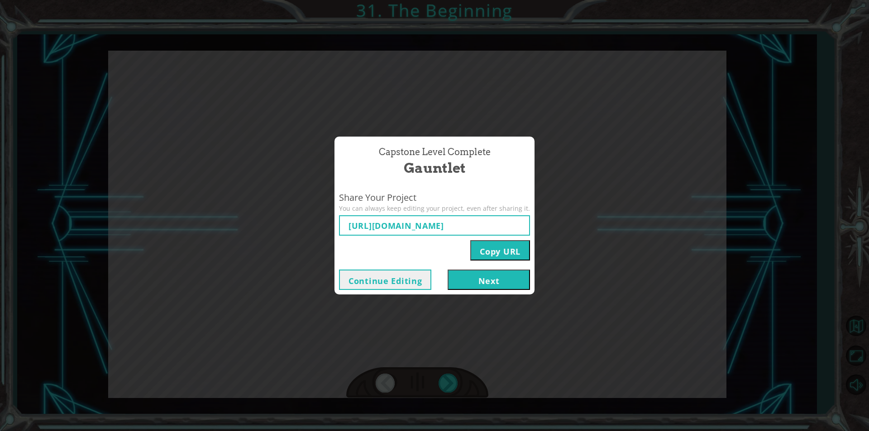
type input "[URL][DOMAIN_NAME]"
click at [531, 100] on div "Capstone Level Complete Gauntlet Share Your Project You can always keep editing…" at bounding box center [434, 215] width 869 height 431
